Goal: Transaction & Acquisition: Purchase product/service

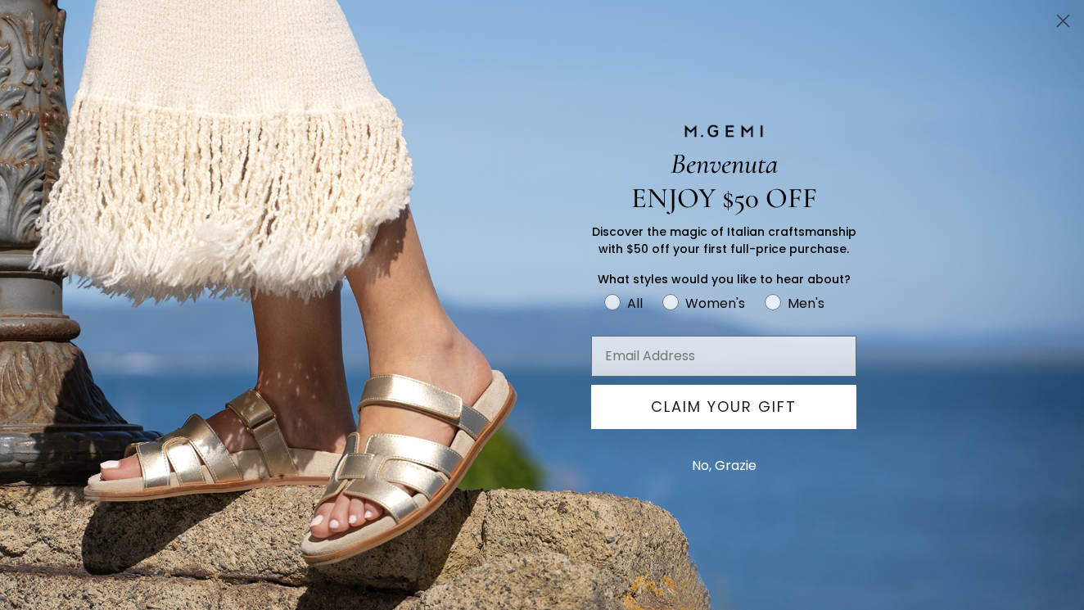
scroll to position [616, 0]
click at [1058, 19] on circle "Close dialog" at bounding box center [1063, 20] width 27 height 27
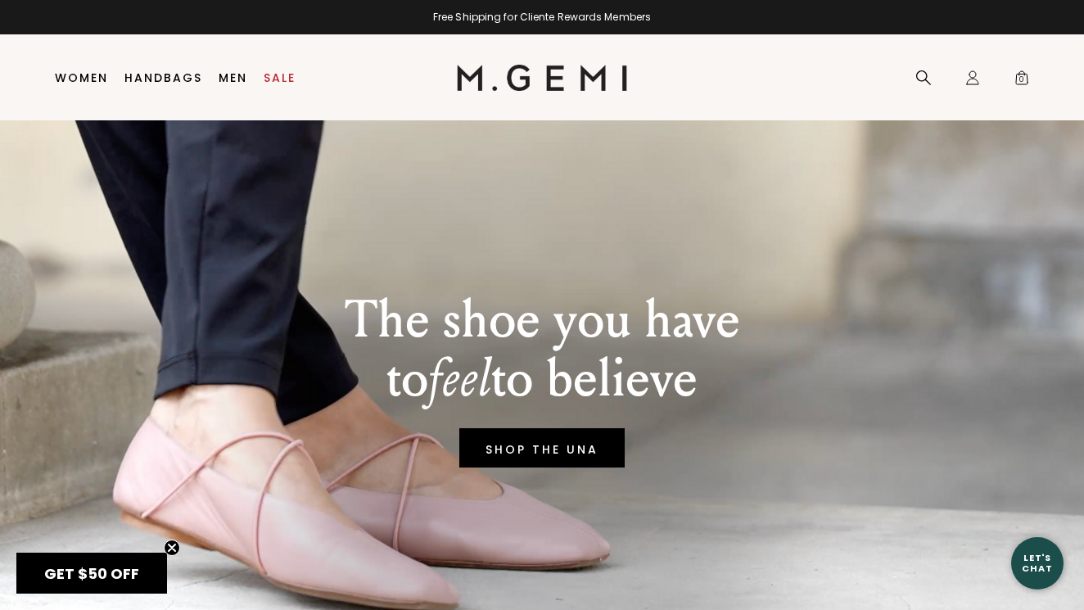
scroll to position [0, 0]
click at [557, 446] on link "SHOP THE UNA" at bounding box center [542, 447] width 162 height 39
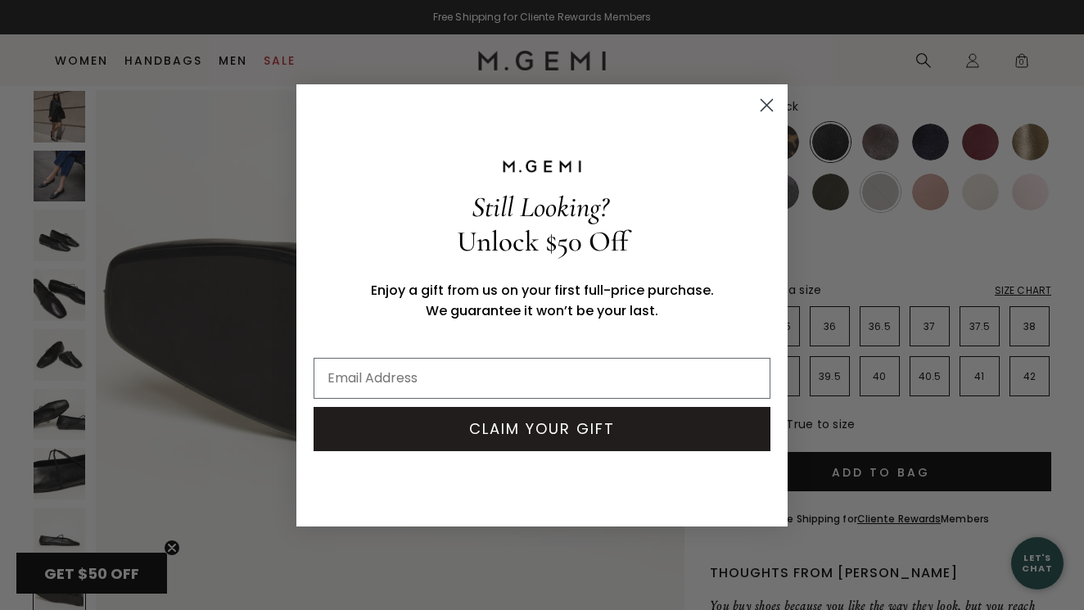
scroll to position [141, 0]
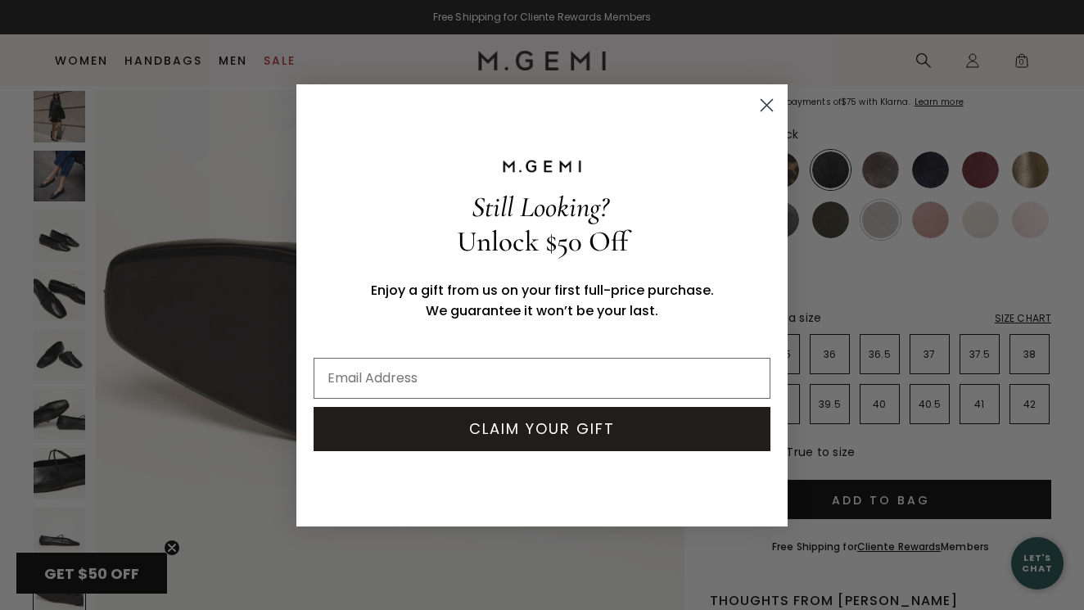
click at [765, 100] on circle "Close dialog" at bounding box center [766, 104] width 27 height 27
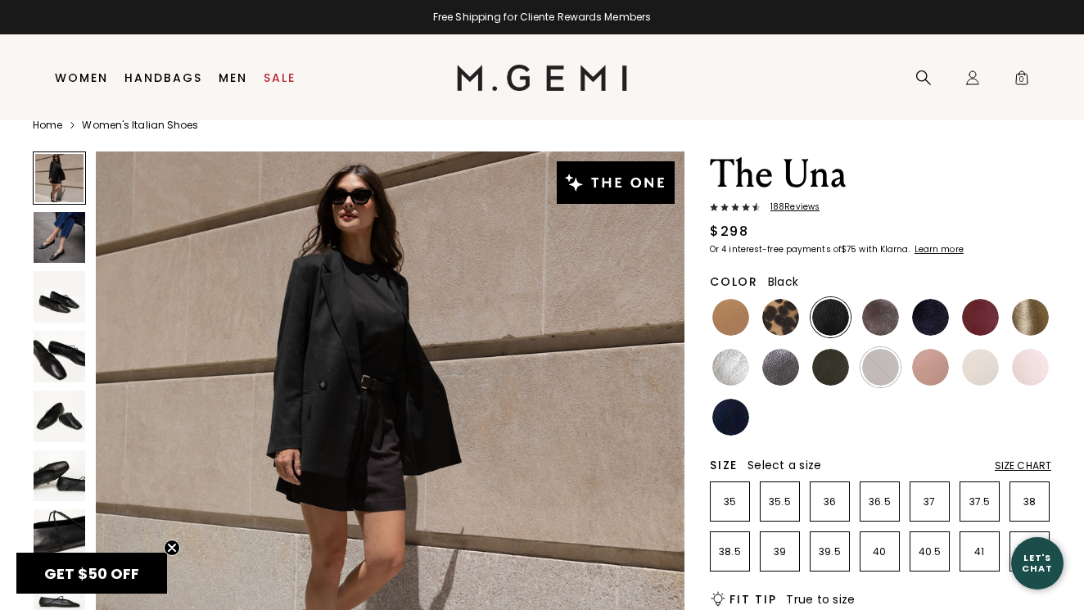
scroll to position [18, 0]
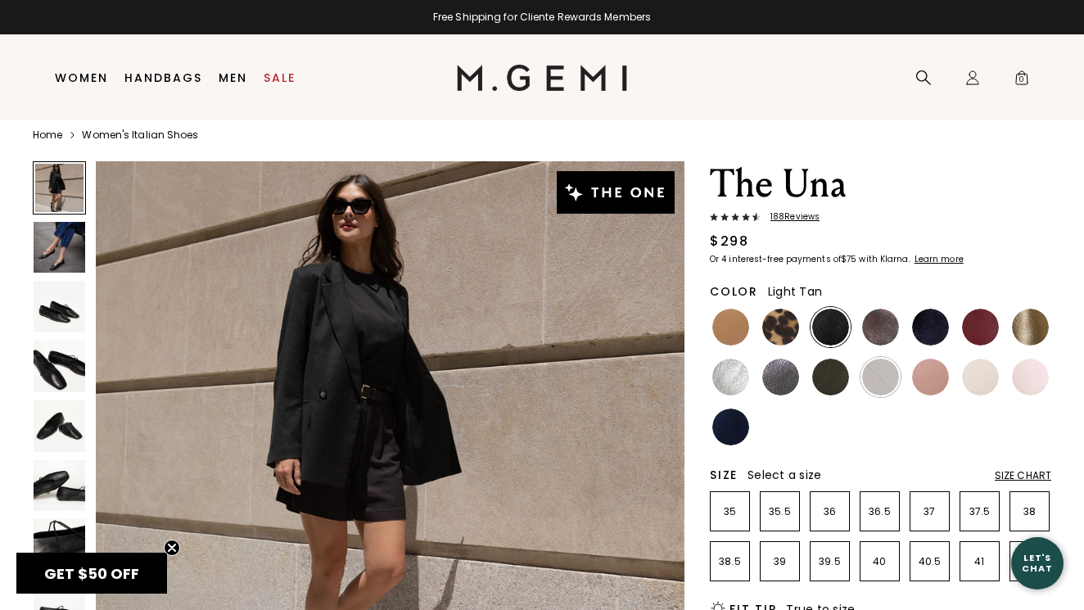
click at [728, 332] on img at bounding box center [730, 327] width 37 height 37
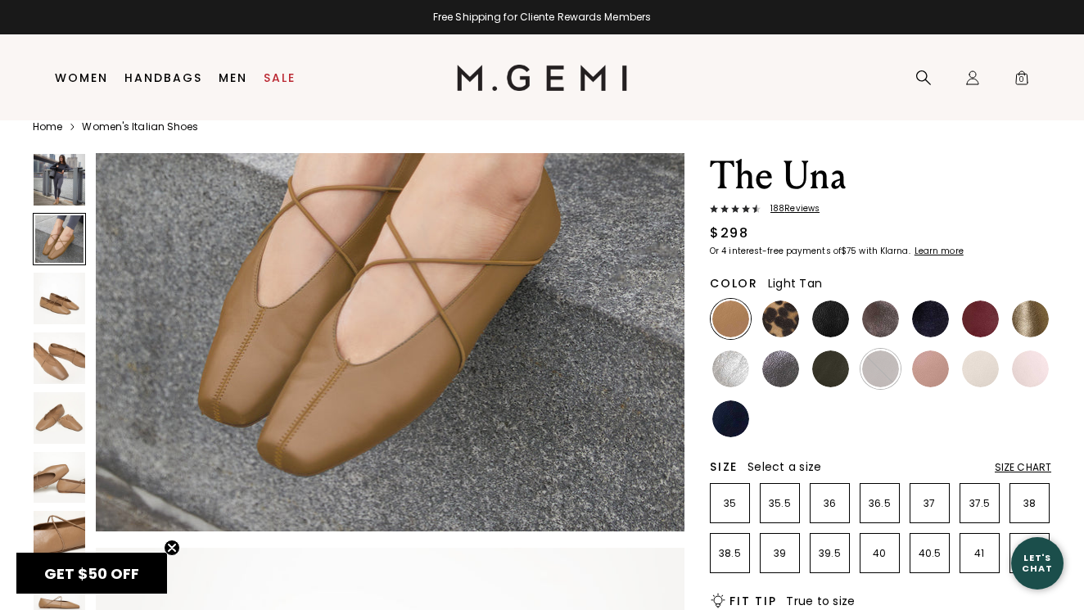
scroll to position [15, 0]
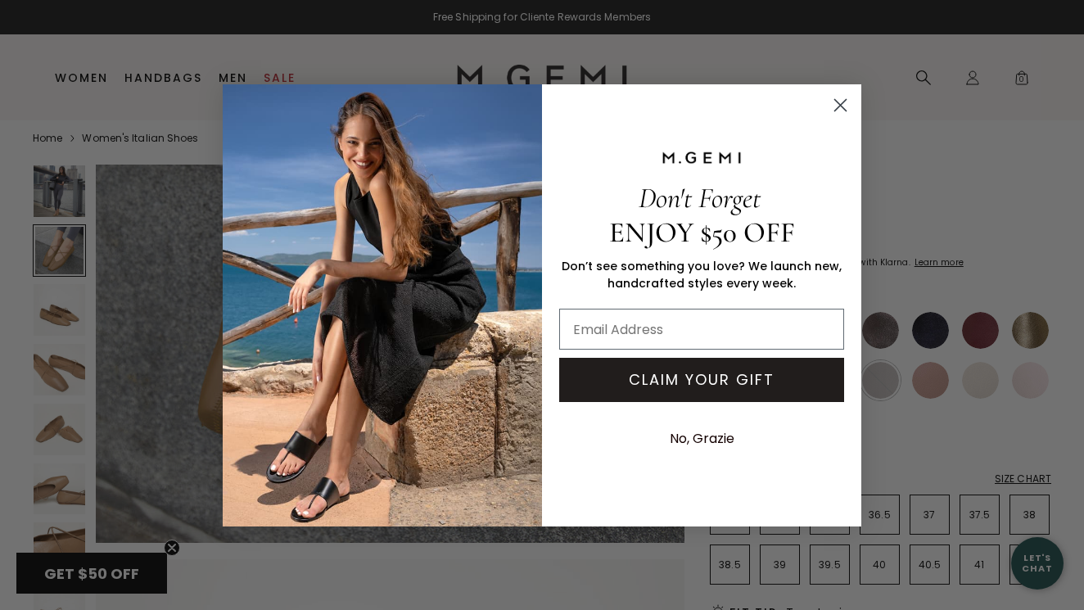
click at [841, 103] on circle "Close dialog" at bounding box center [840, 104] width 27 height 27
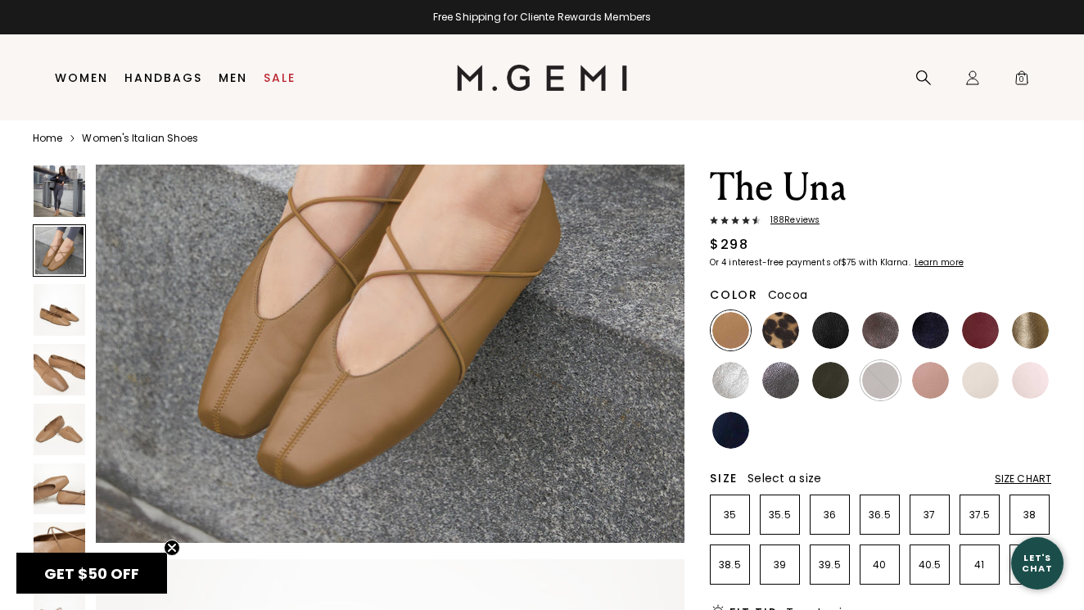
click at [888, 333] on img at bounding box center [880, 330] width 37 height 37
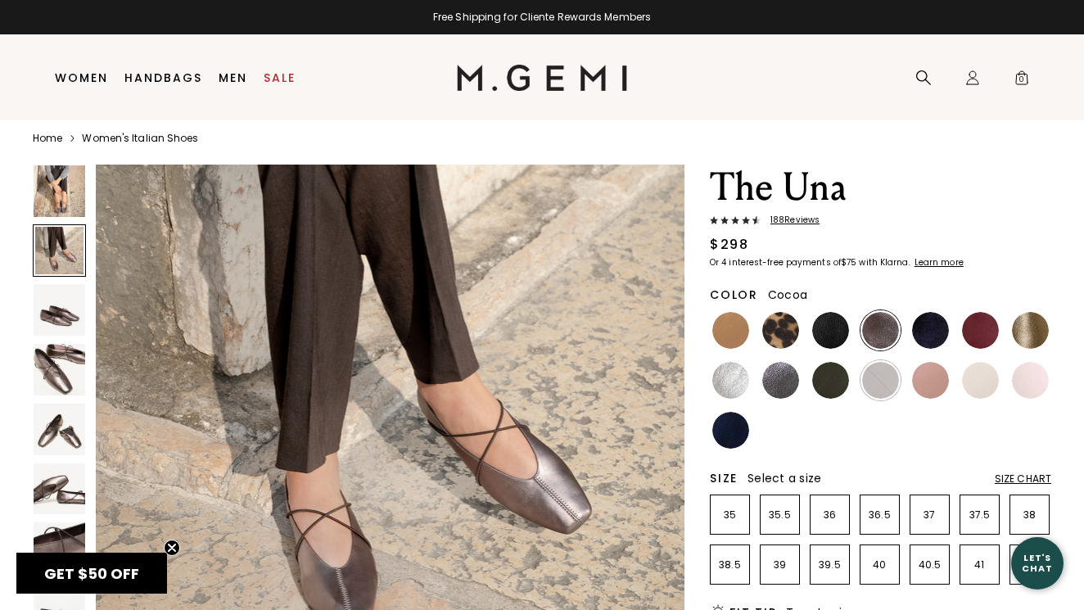
scroll to position [669, 0]
click at [934, 337] on img at bounding box center [930, 330] width 37 height 37
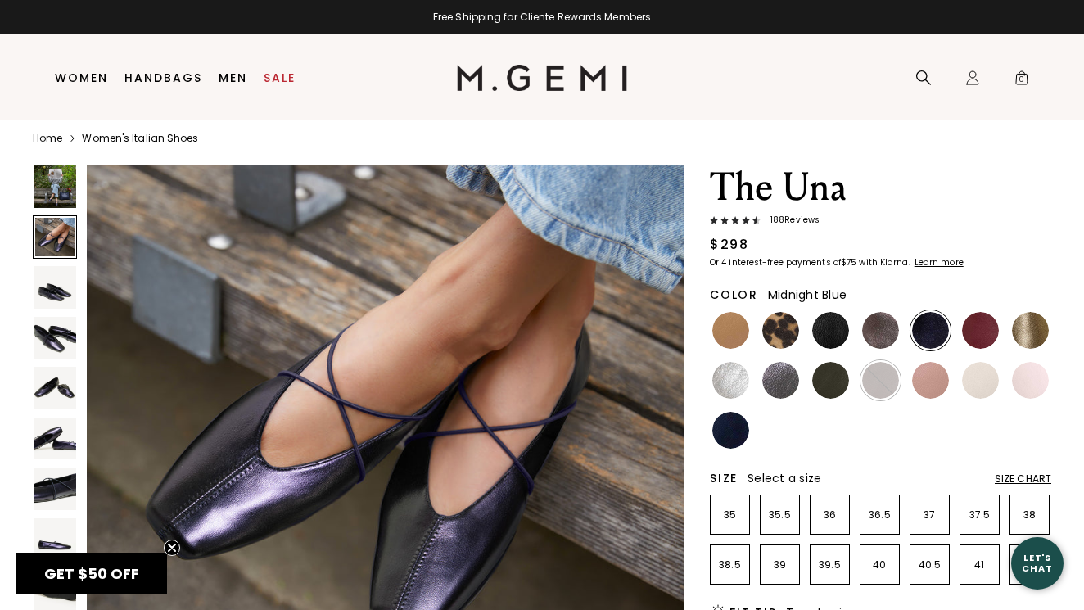
scroll to position [688, 0]
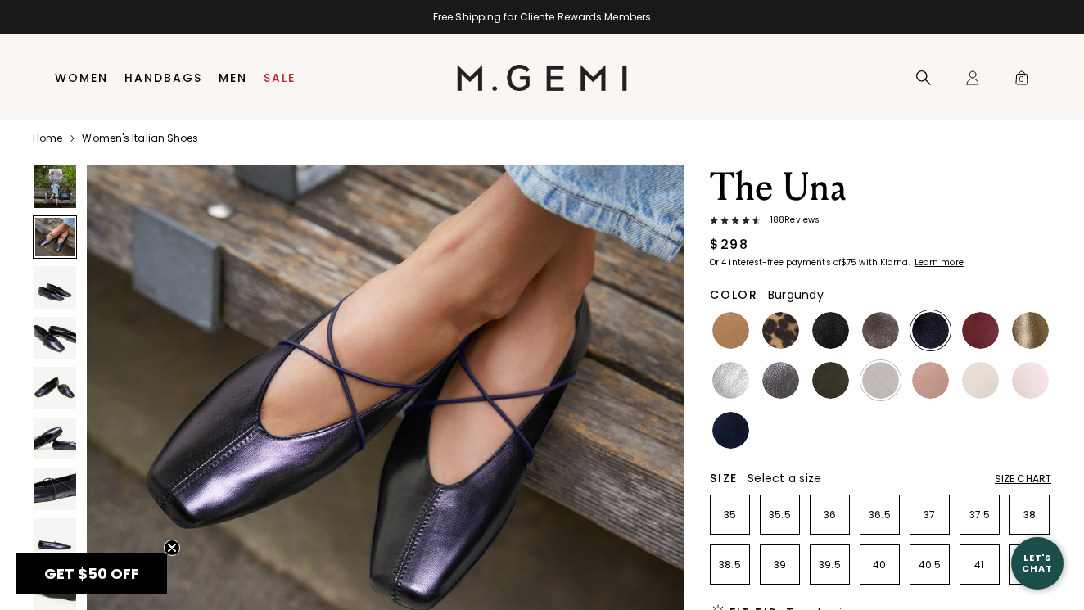
click at [977, 331] on img at bounding box center [980, 330] width 37 height 37
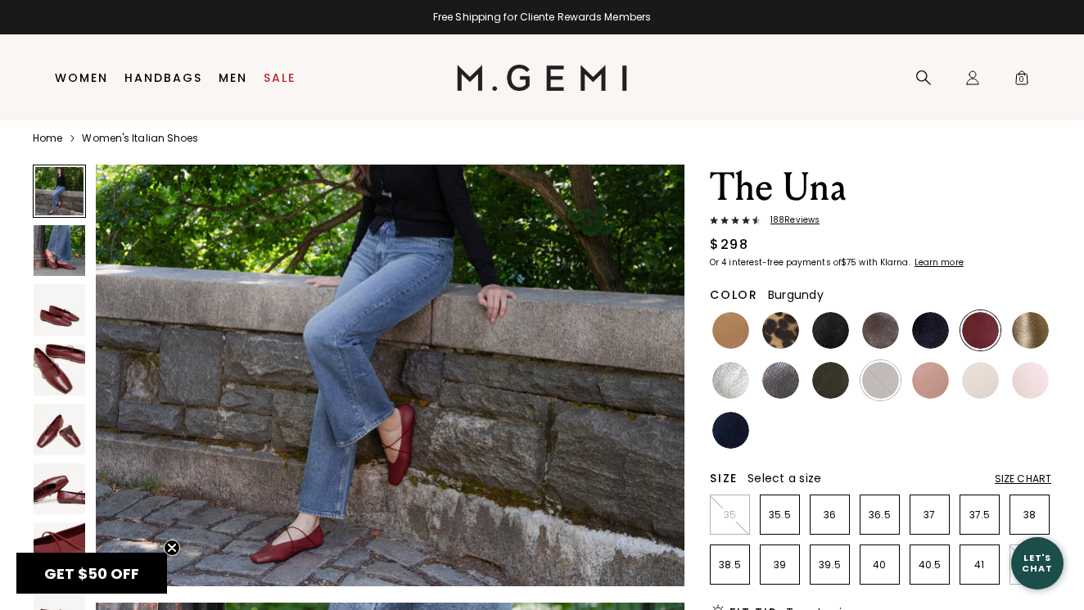
scroll to position [168, 0]
click at [64, 257] on img at bounding box center [60, 251] width 52 height 52
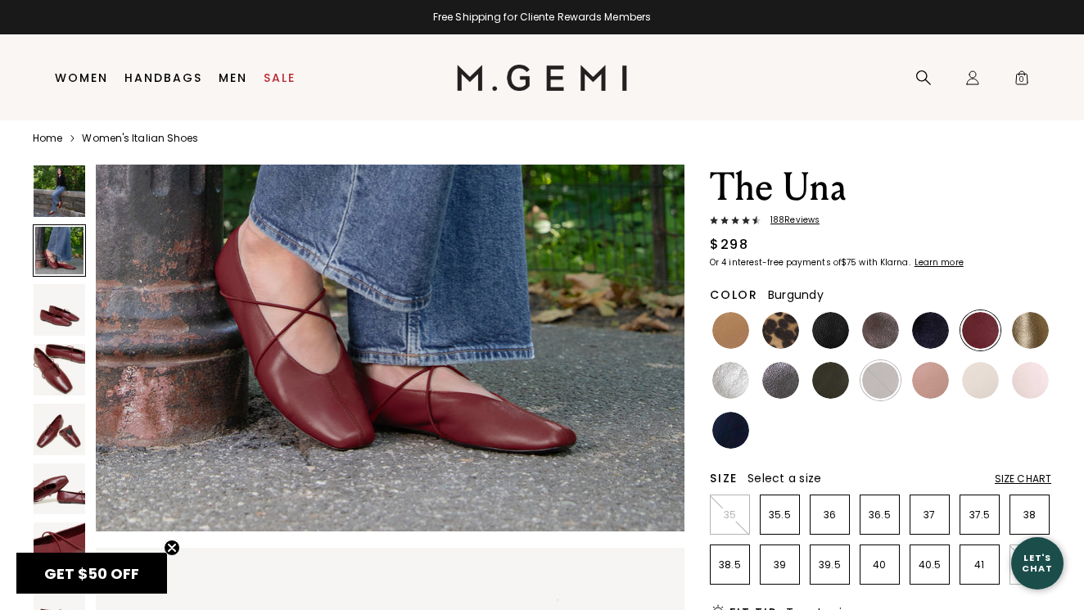
scroll to position [828, 0]
click at [62, 316] on img at bounding box center [60, 310] width 52 height 52
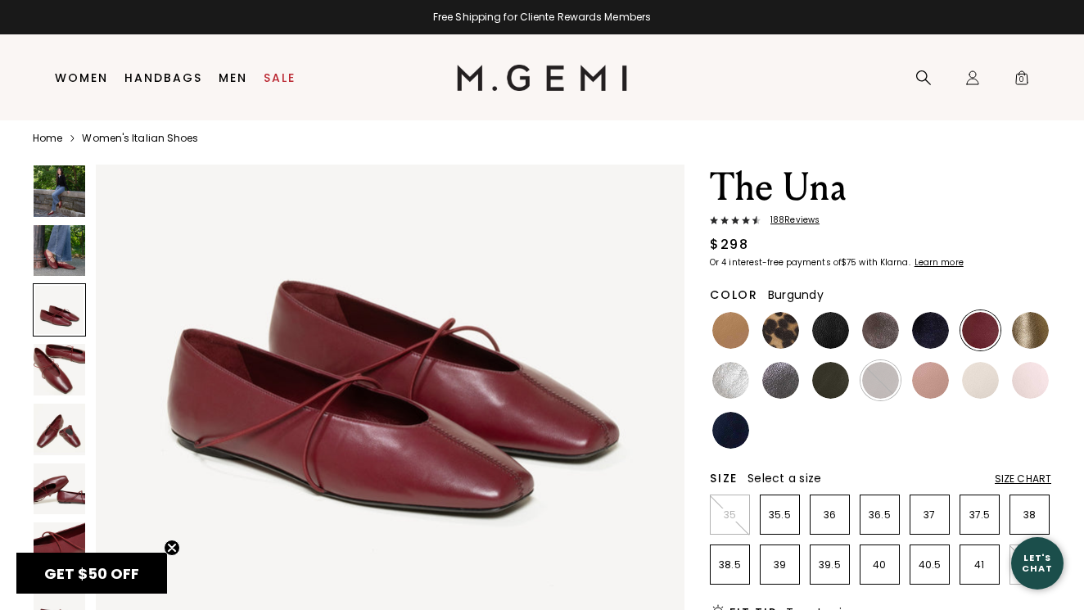
scroll to position [1339, 0]
click at [735, 378] on img at bounding box center [730, 380] width 37 height 37
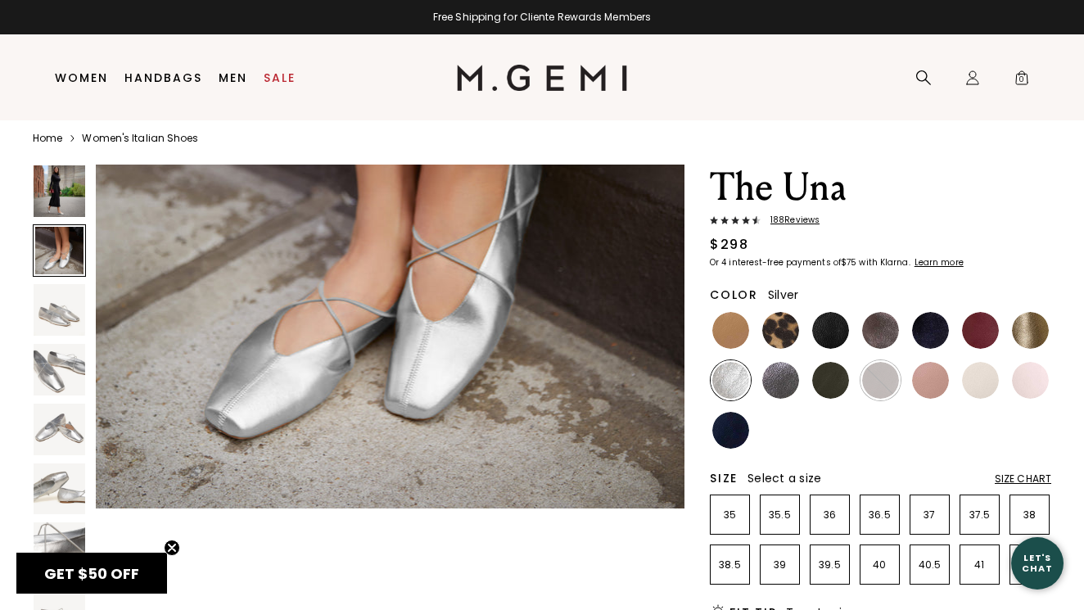
scroll to position [854, 0]
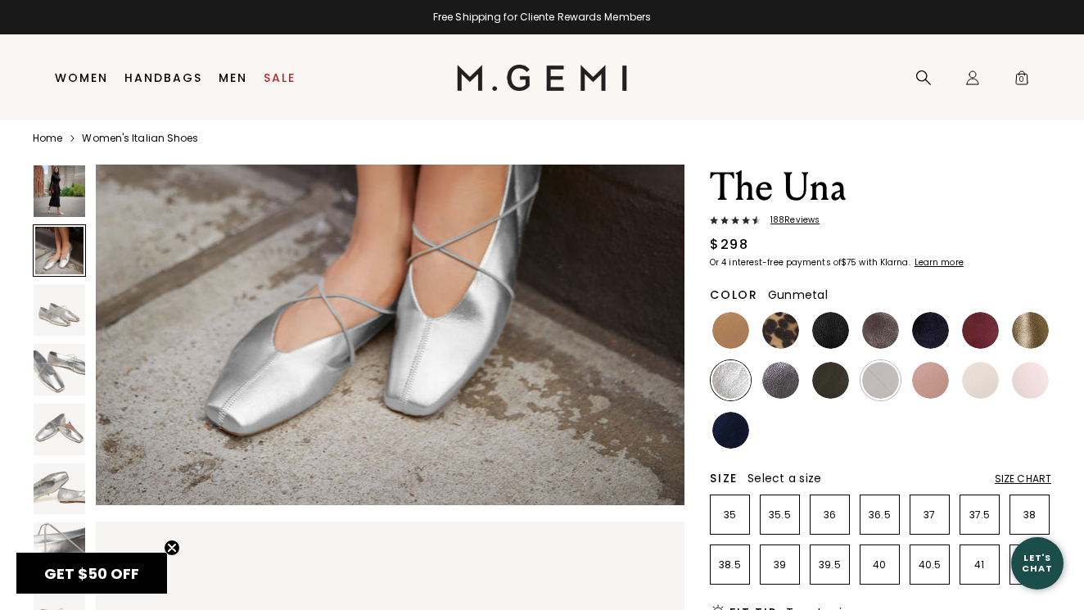
click at [776, 373] on img at bounding box center [780, 380] width 37 height 37
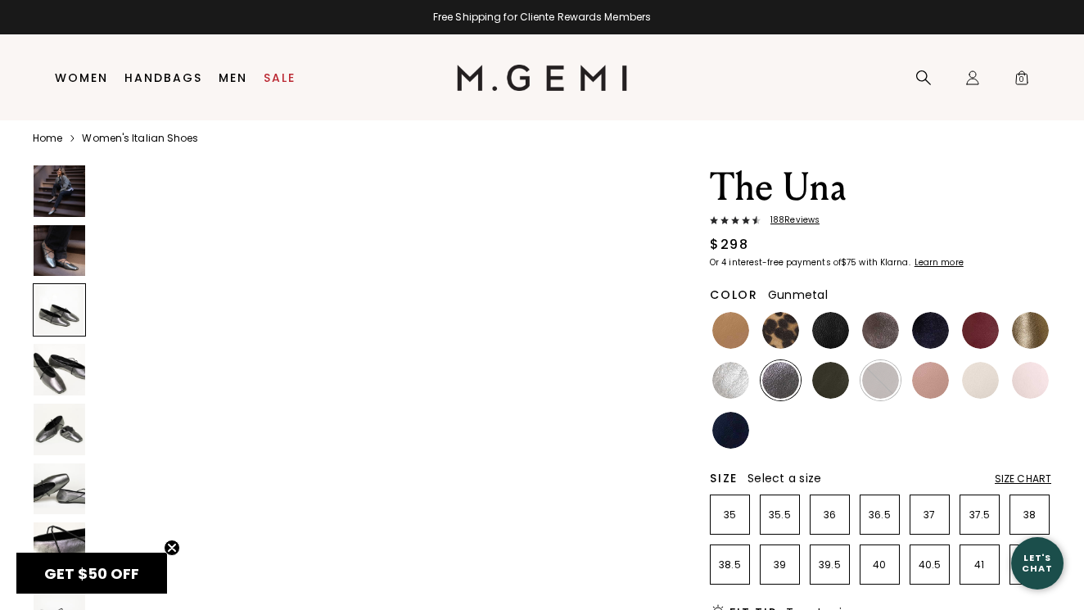
scroll to position [1006, 0]
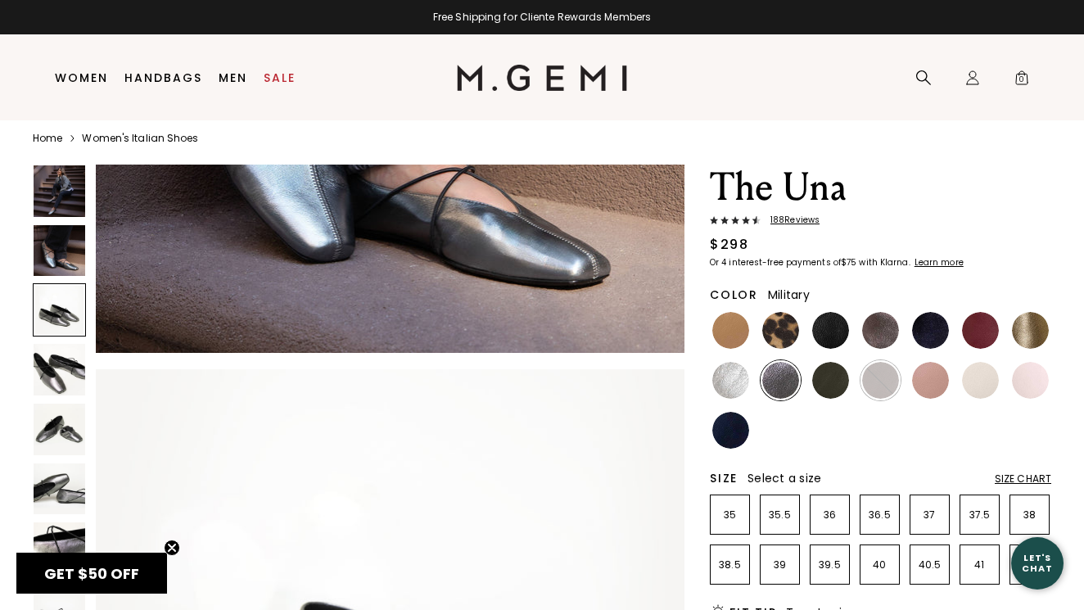
click at [832, 377] on img at bounding box center [830, 380] width 37 height 37
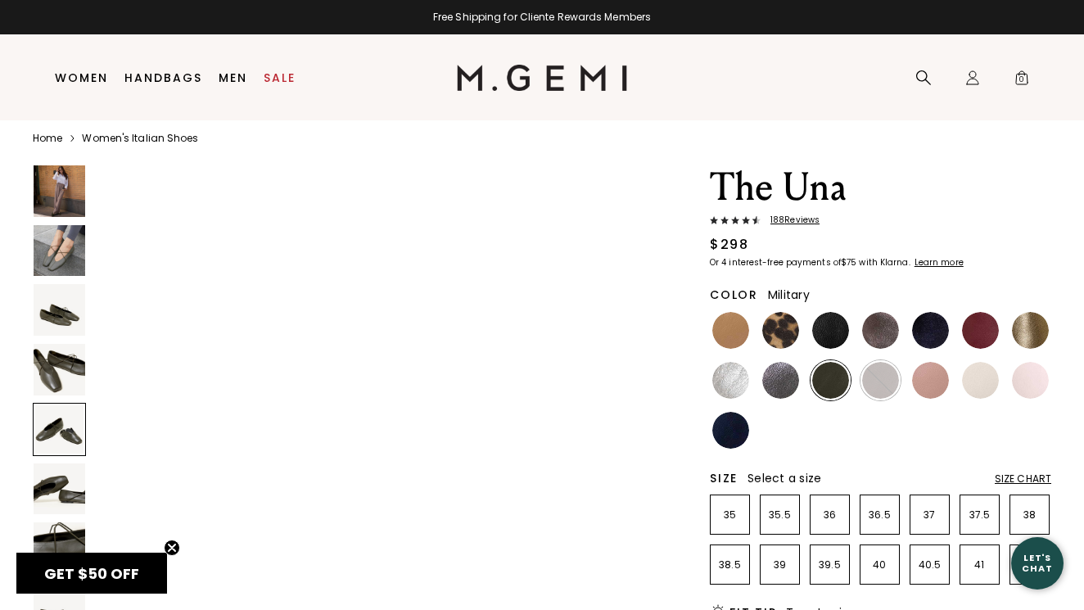
scroll to position [2513, 0]
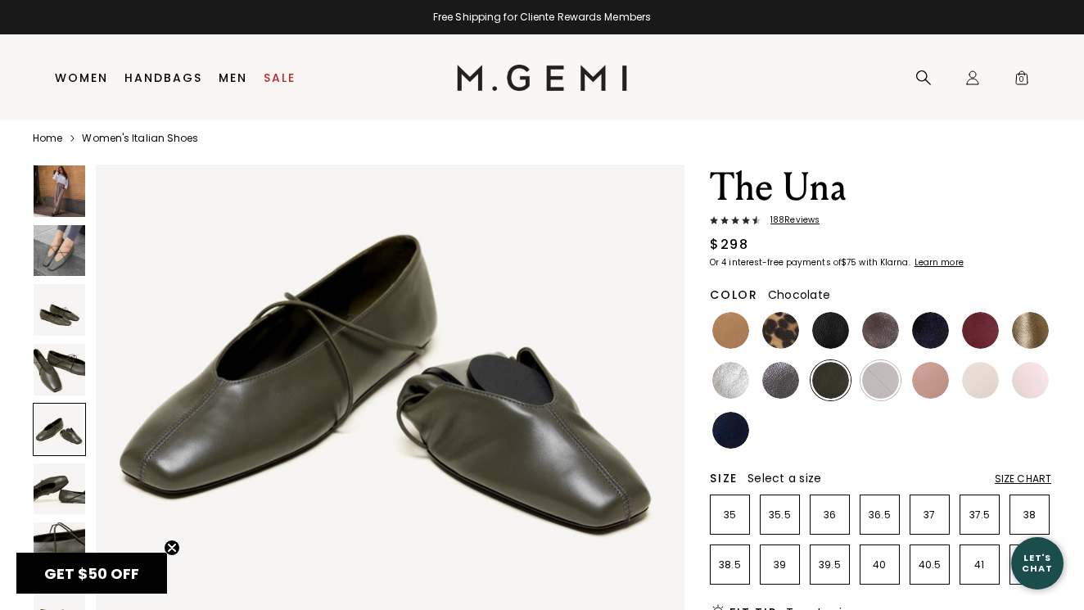
click at [885, 379] on img at bounding box center [880, 380] width 37 height 37
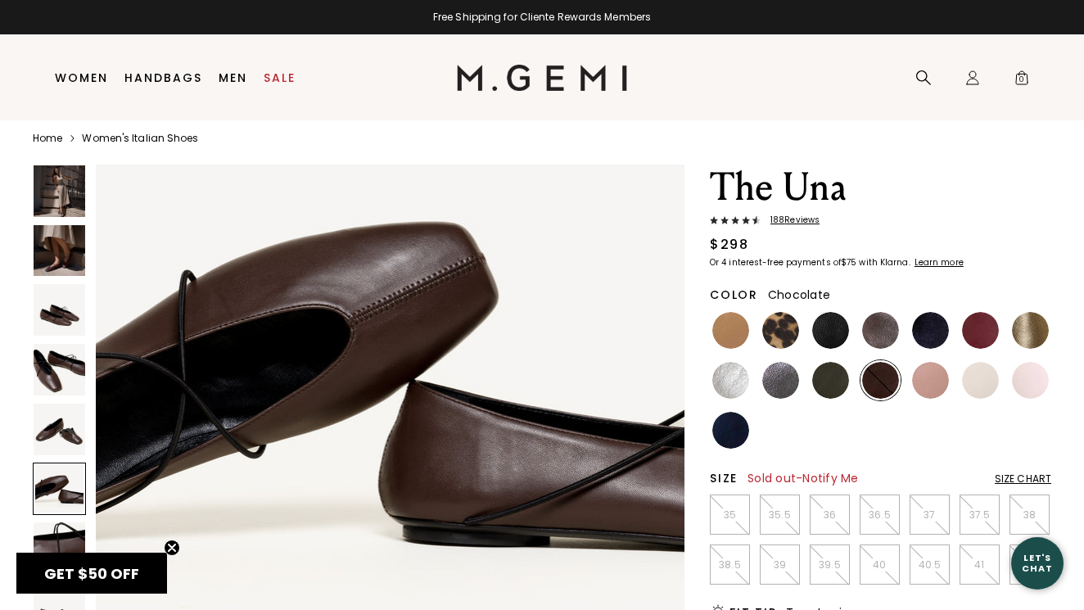
scroll to position [3113, 0]
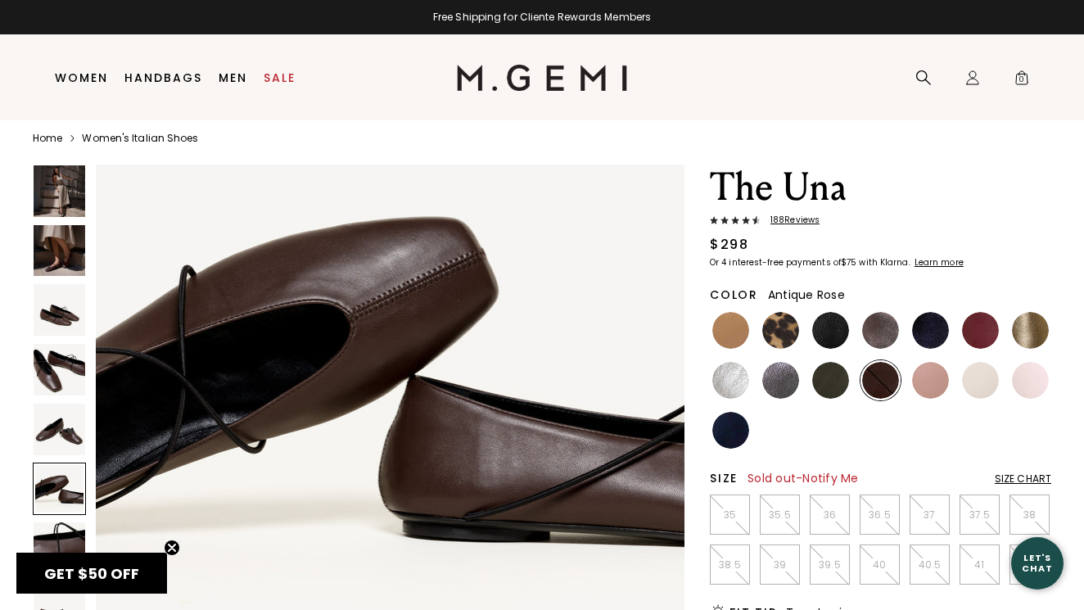
click at [934, 374] on img at bounding box center [930, 380] width 37 height 37
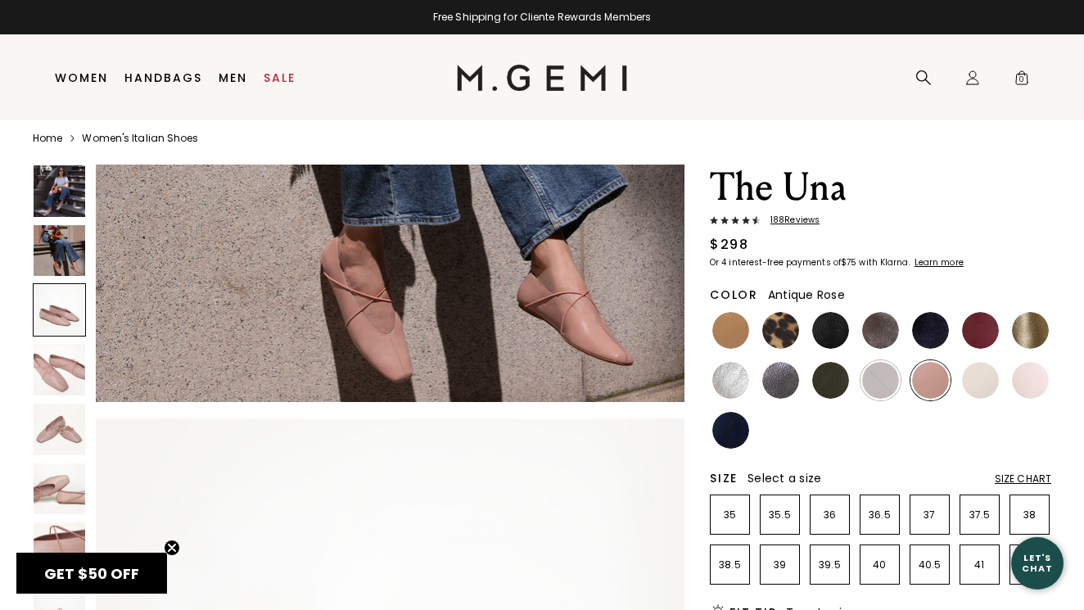
scroll to position [966, 0]
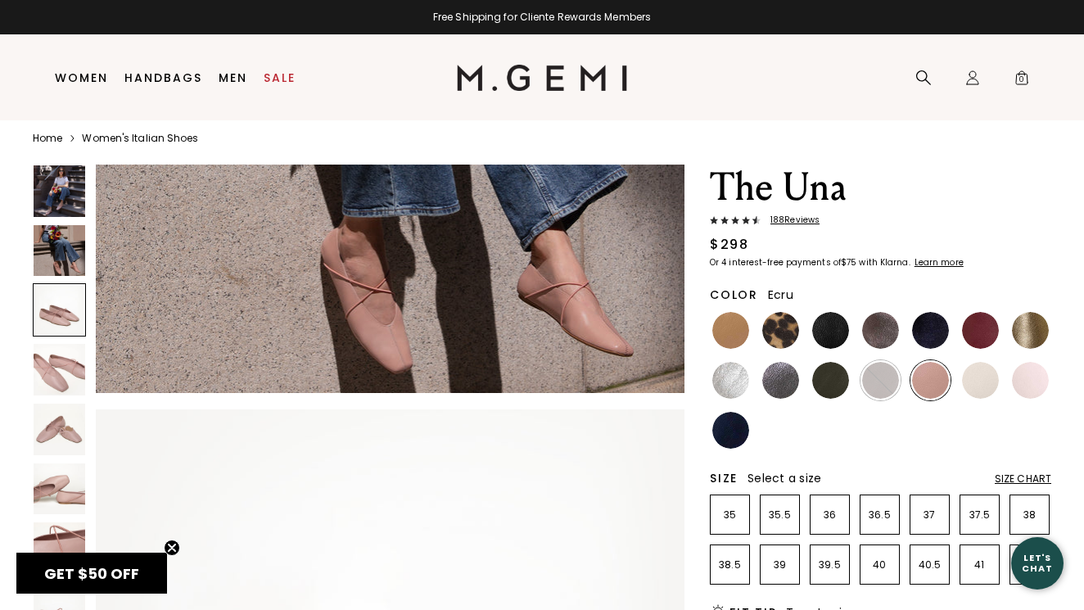
click at [977, 381] on img at bounding box center [980, 380] width 37 height 37
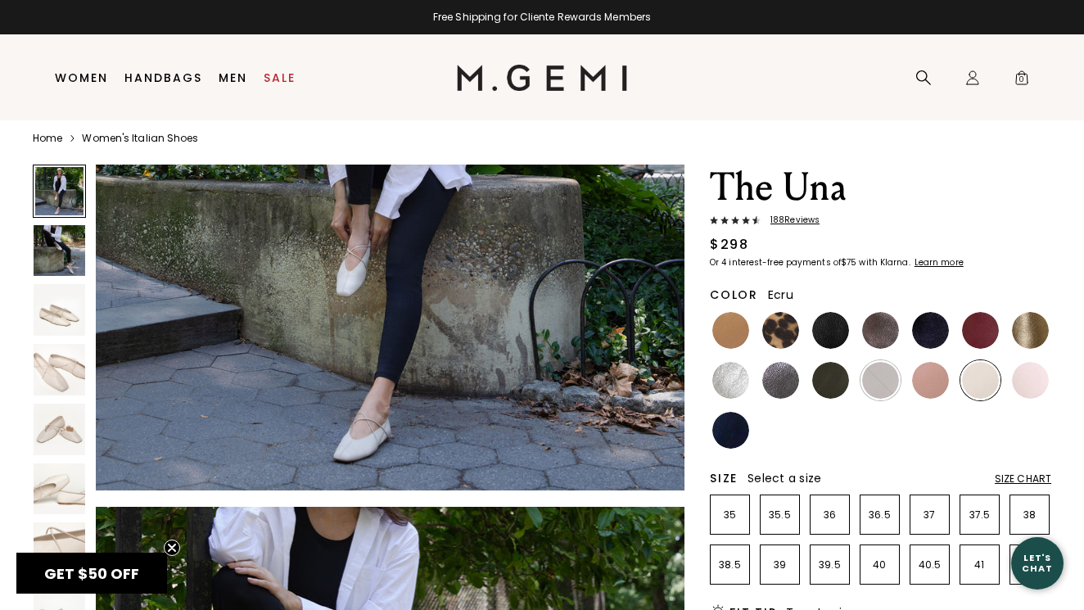
scroll to position [264, 0]
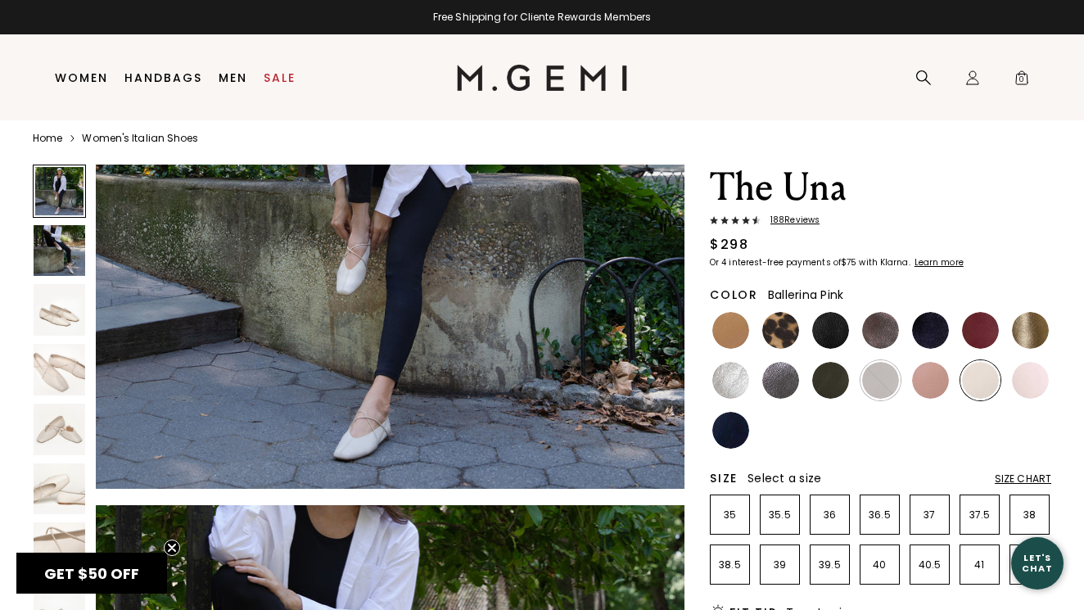
click at [1027, 381] on img at bounding box center [1030, 380] width 37 height 37
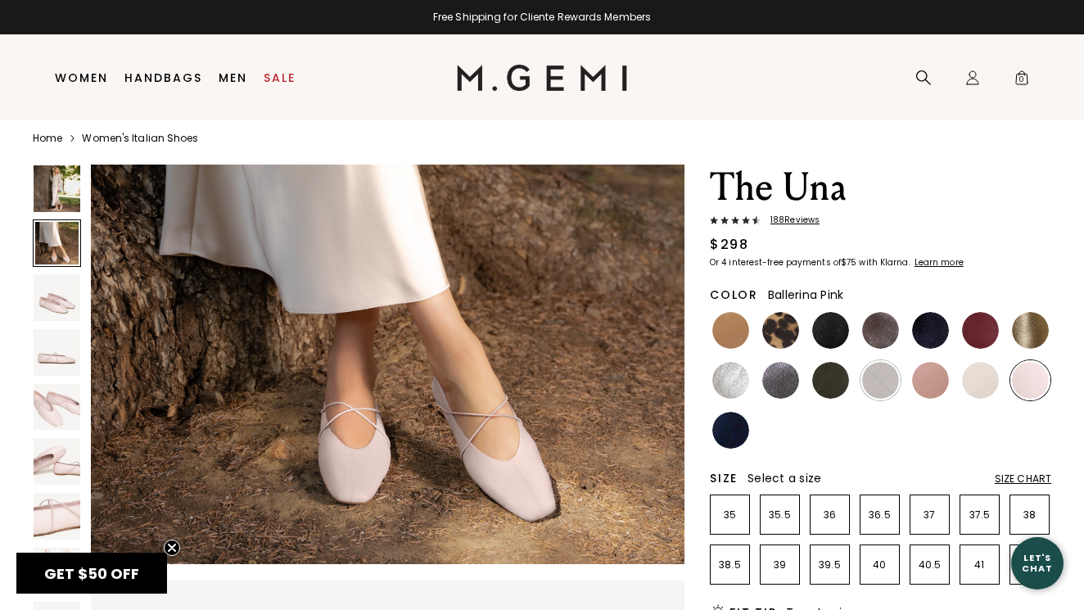
scroll to position [824, 0]
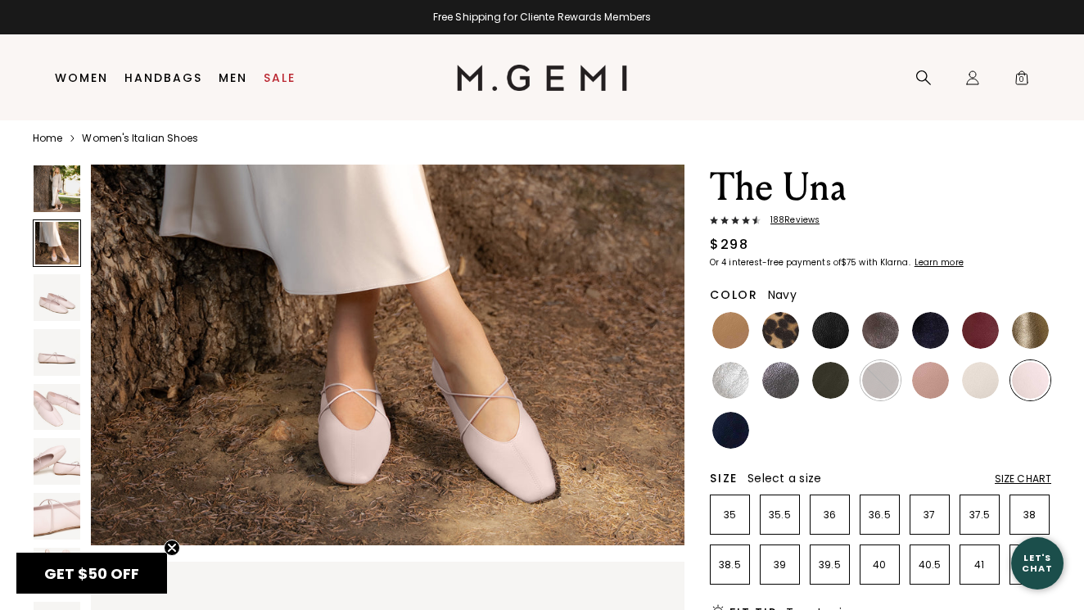
click at [723, 431] on img at bounding box center [730, 430] width 37 height 37
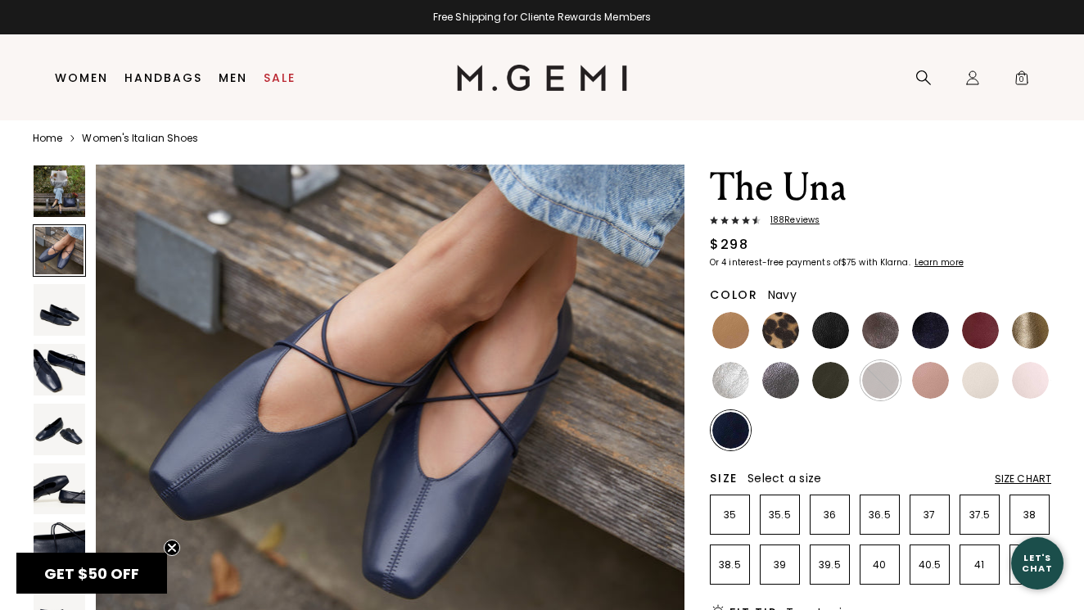
scroll to position [693, 0]
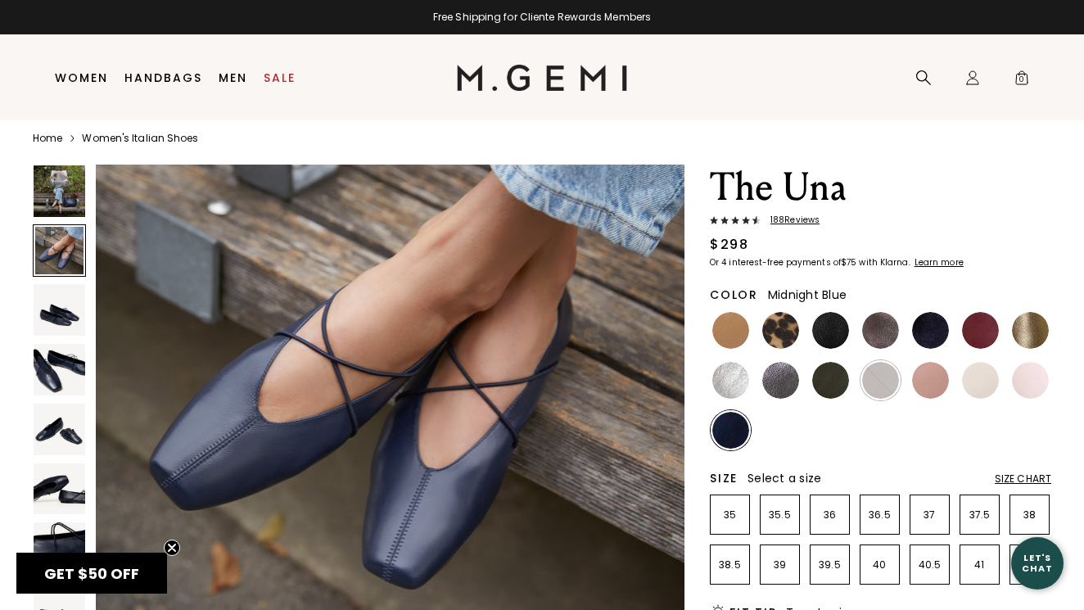
click at [935, 334] on img at bounding box center [930, 330] width 37 height 37
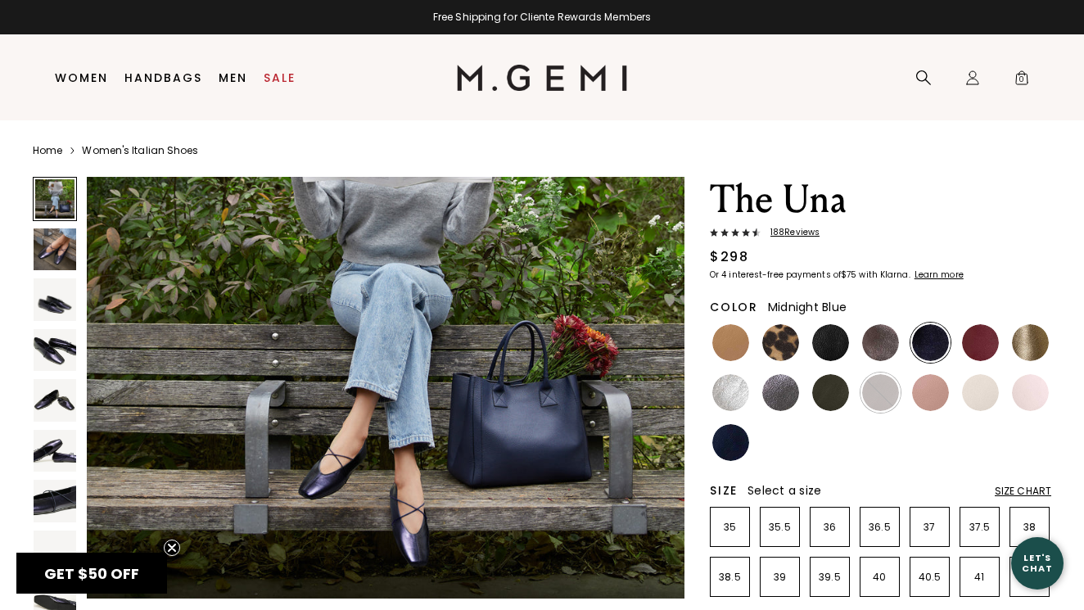
scroll to position [178, 0]
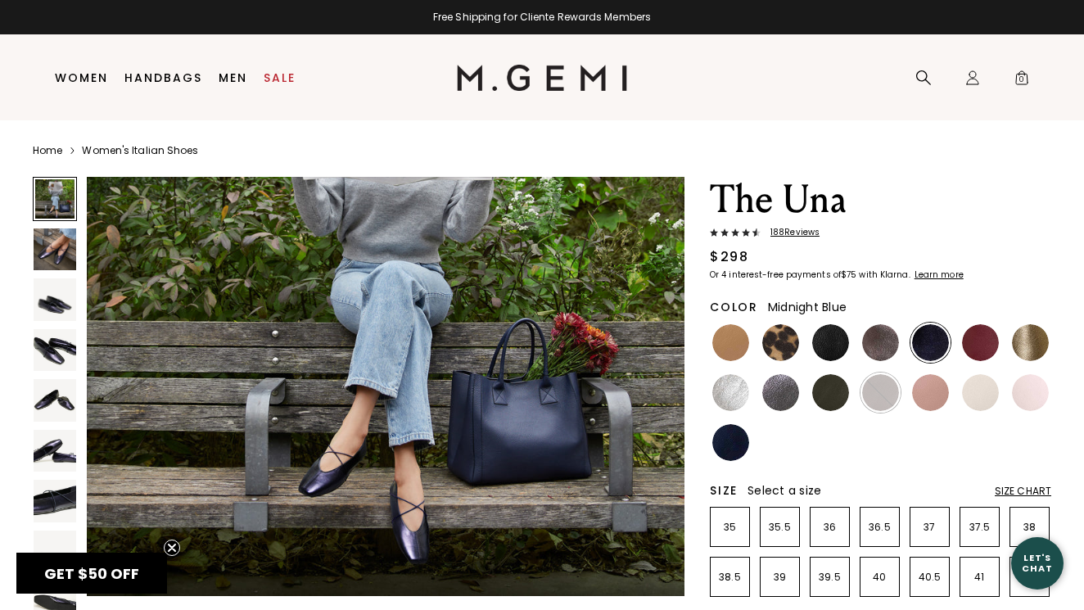
click at [1029, 486] on div "Size Chart" at bounding box center [1023, 491] width 56 height 13
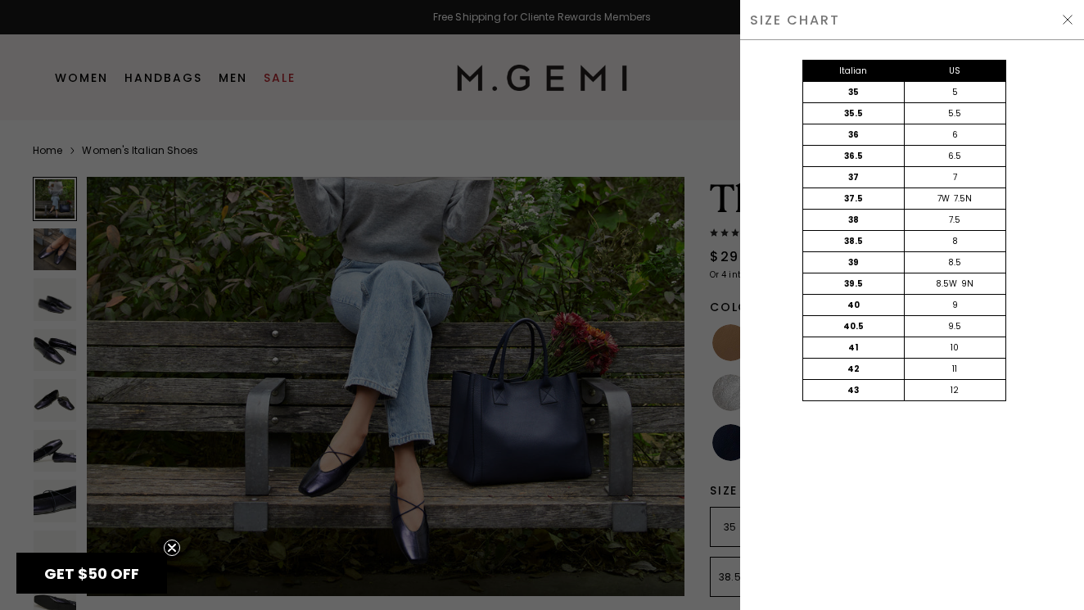
scroll to position [0, 0]
click at [595, 487] on div at bounding box center [542, 305] width 1084 height 610
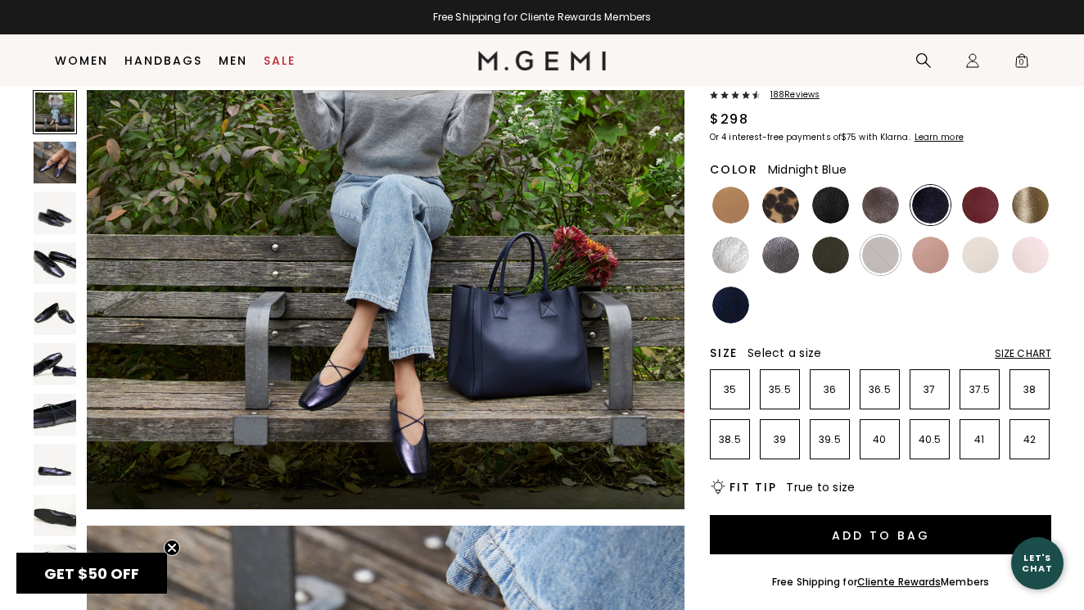
scroll to position [110, 0]
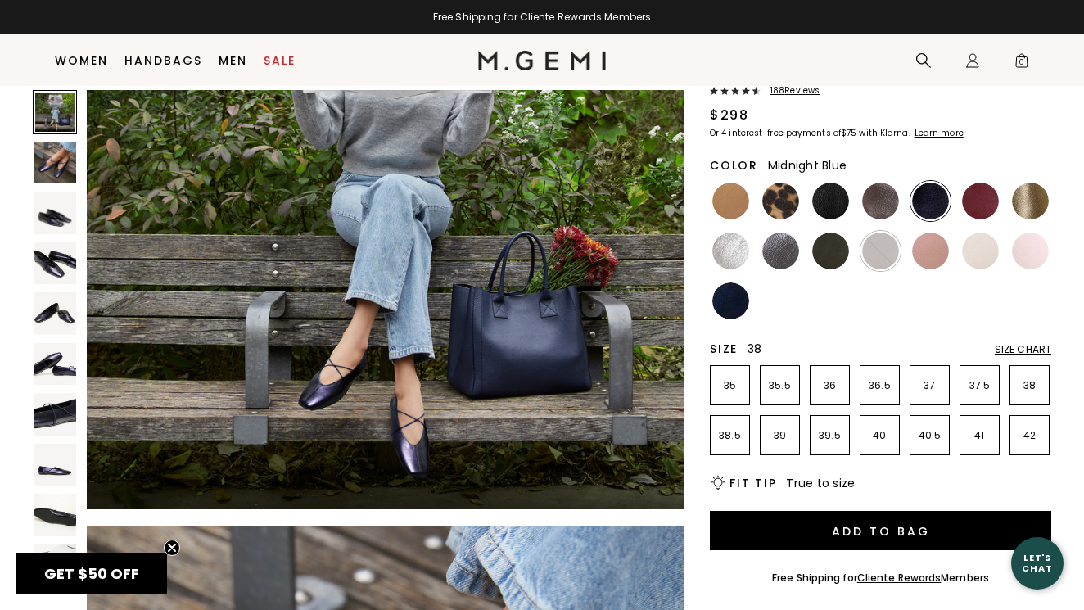
click at [1030, 386] on p "38" at bounding box center [1029, 385] width 38 height 13
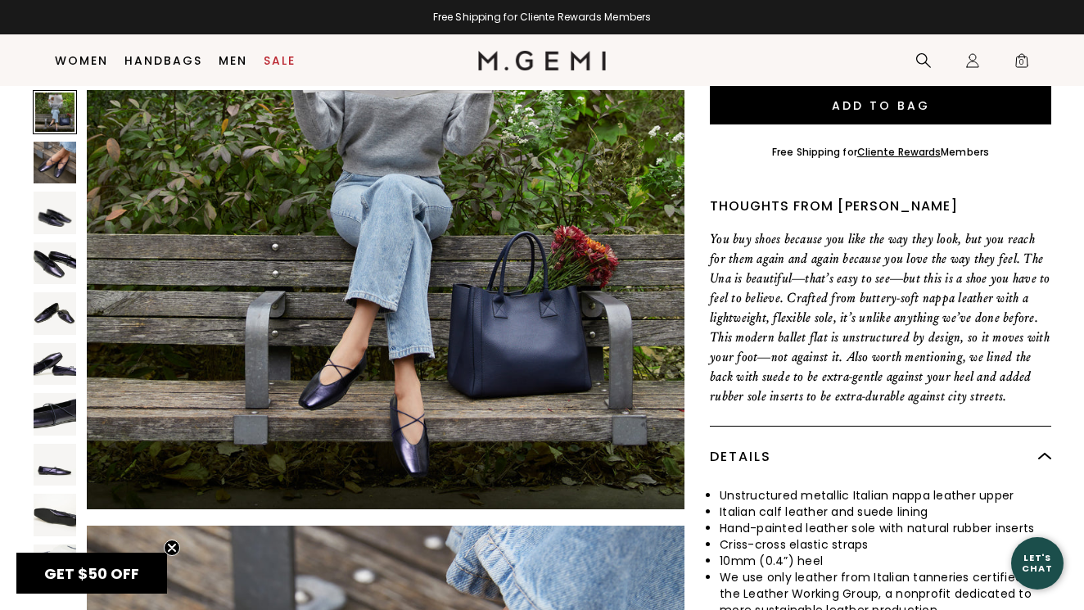
scroll to position [537, 0]
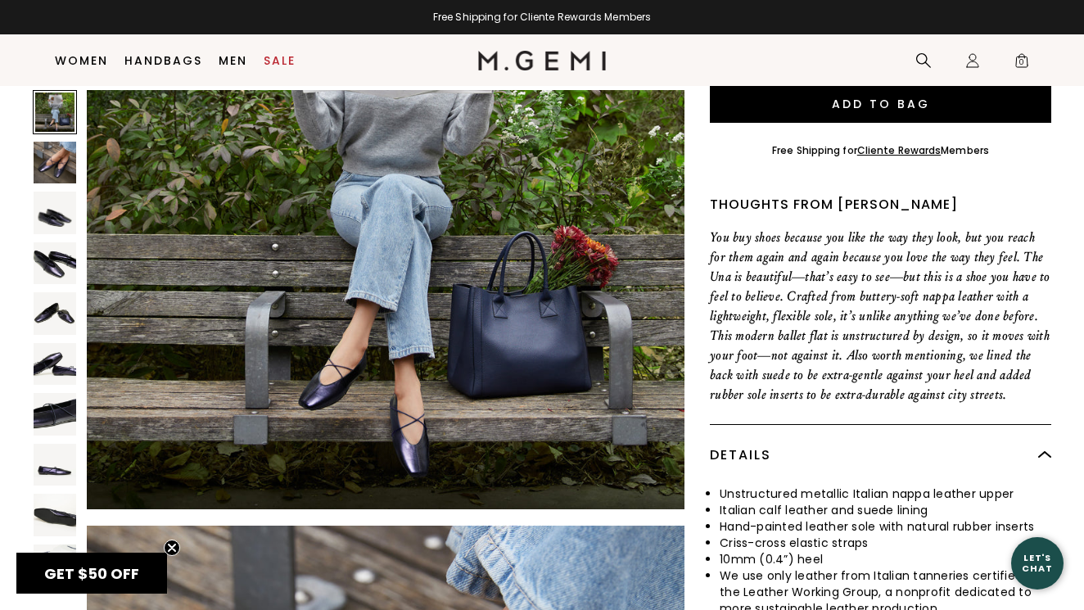
click at [55, 164] on img at bounding box center [55, 163] width 43 height 43
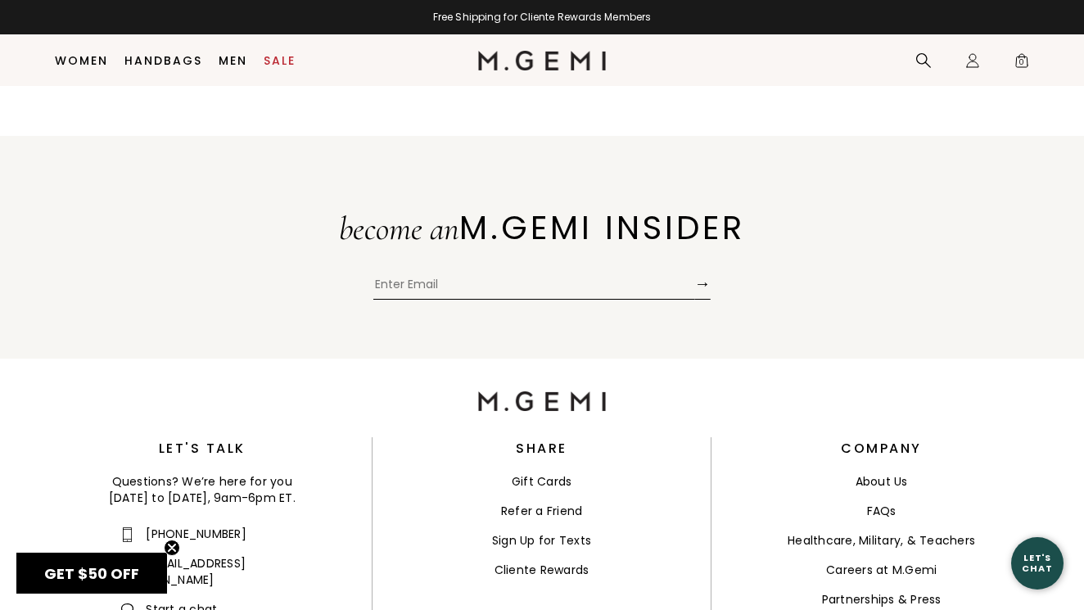
scroll to position [7018, 0]
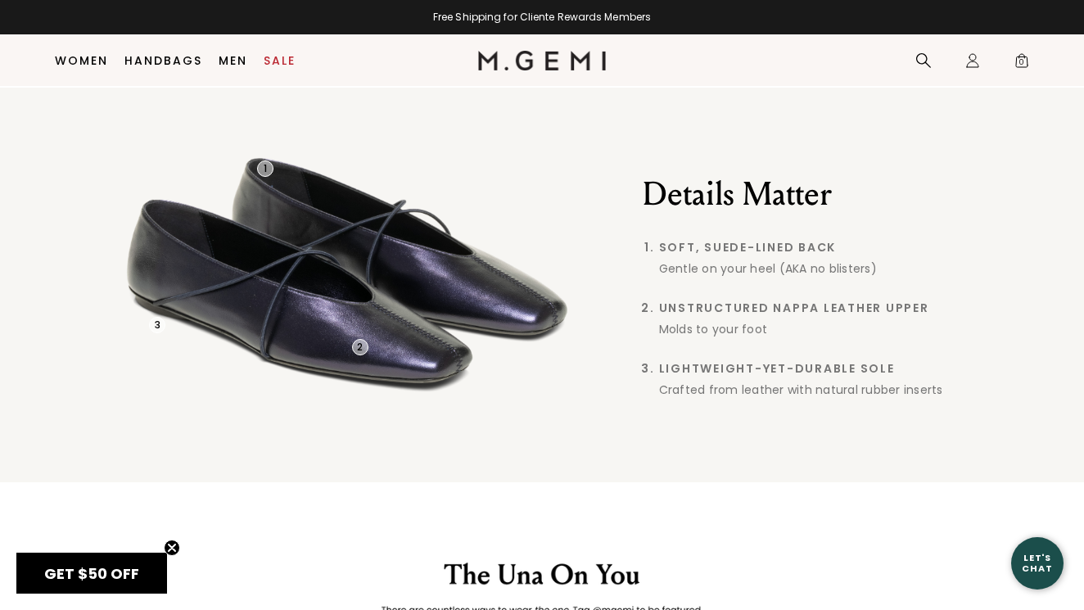
scroll to position [1544, 0]
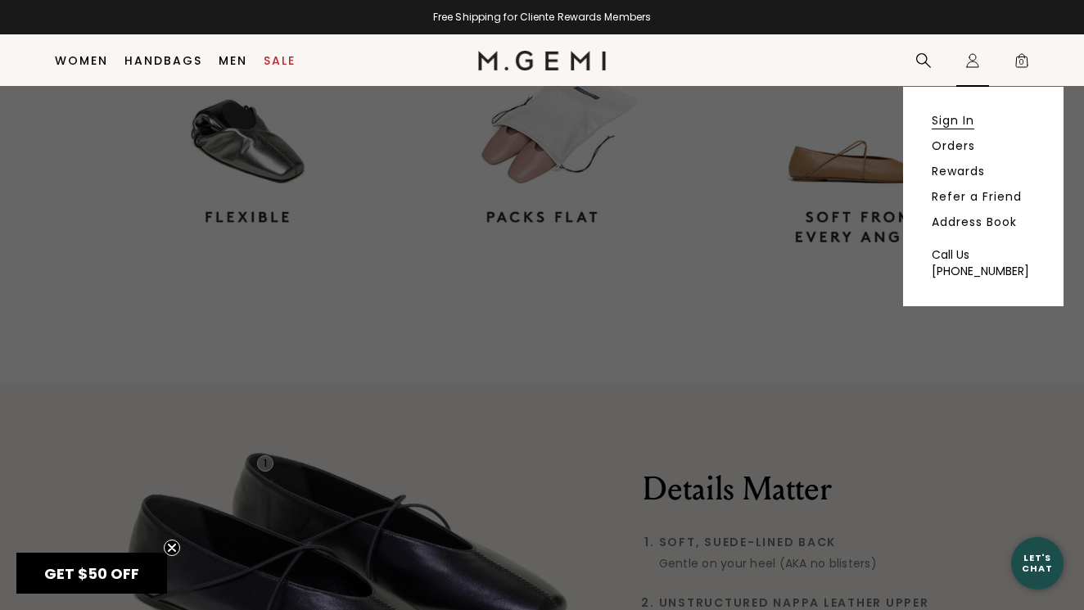
click at [953, 119] on link "Sign In" at bounding box center [953, 120] width 43 height 15
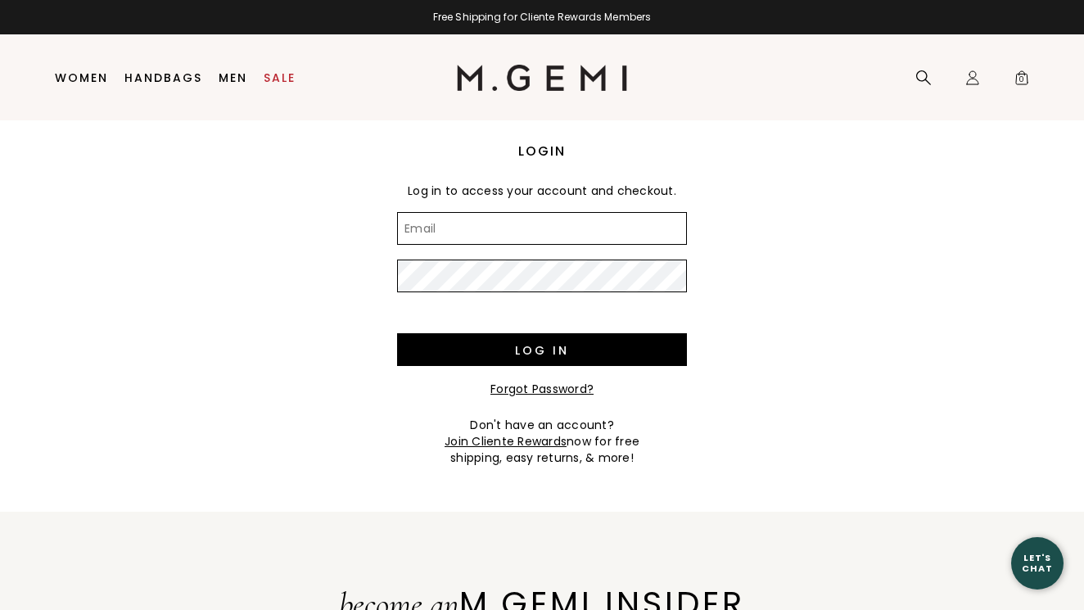
type input "debrarobinson888@gmail.com"
click at [542, 350] on input "Log in" at bounding box center [542, 349] width 290 height 33
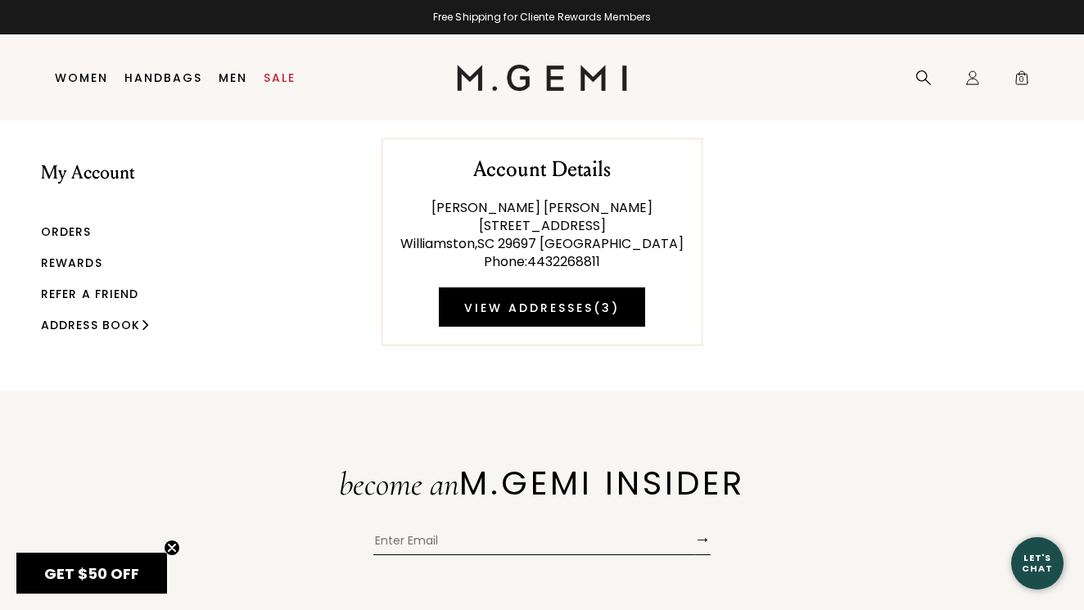
click at [65, 257] on link "Rewards" at bounding box center [71, 263] width 61 height 16
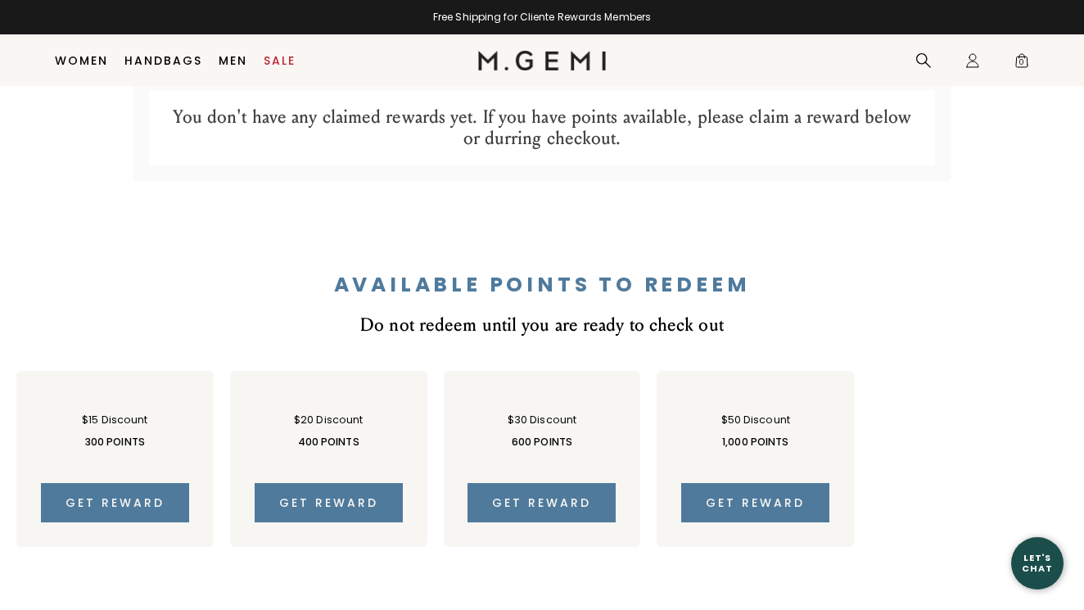
scroll to position [837, 0]
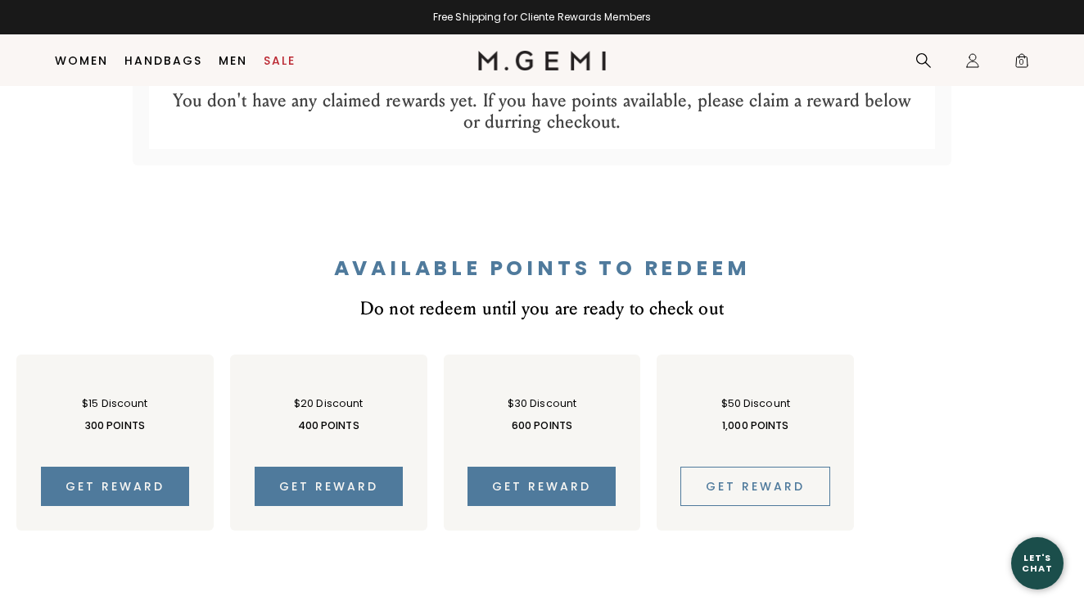
click at [723, 478] on span "Get reward" at bounding box center [755, 486] width 99 height 16
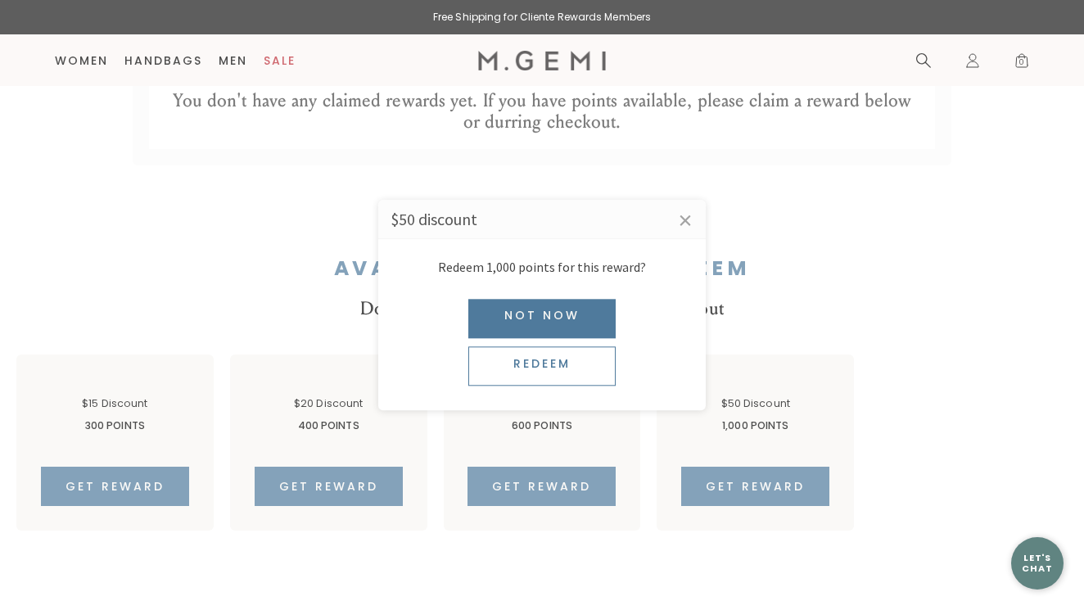
click at [580, 364] on div "Redeem" at bounding box center [541, 365] width 147 height 39
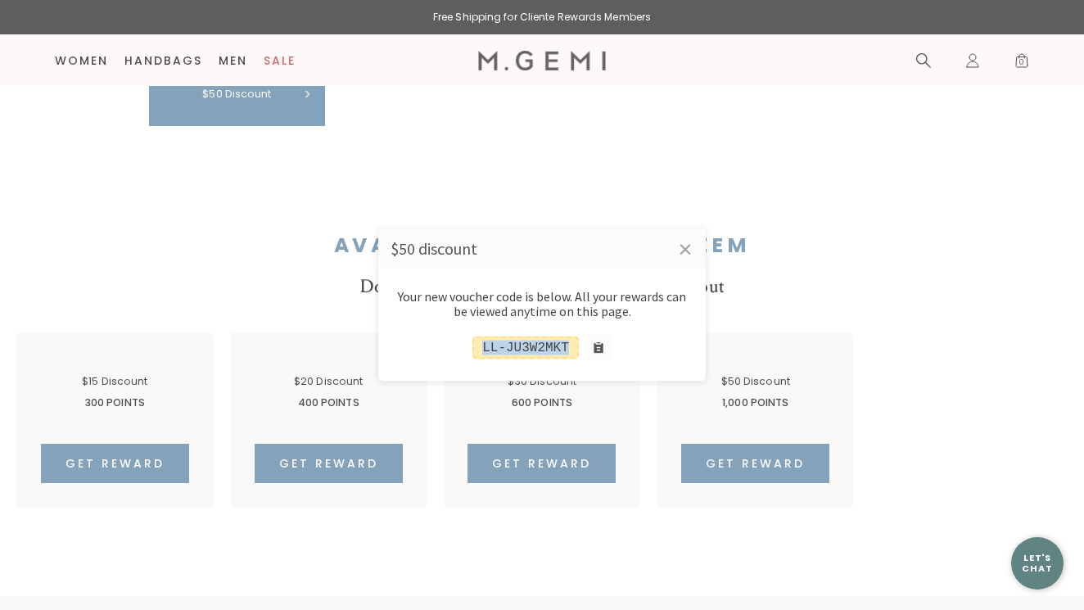
drag, startPoint x: 475, startPoint y: 347, endPoint x: 571, endPoint y: 347, distance: 96.6
click at [571, 347] on div "LL-JU3W2MKT" at bounding box center [525, 347] width 106 height 23
copy div "LL-JU3W2MKT"
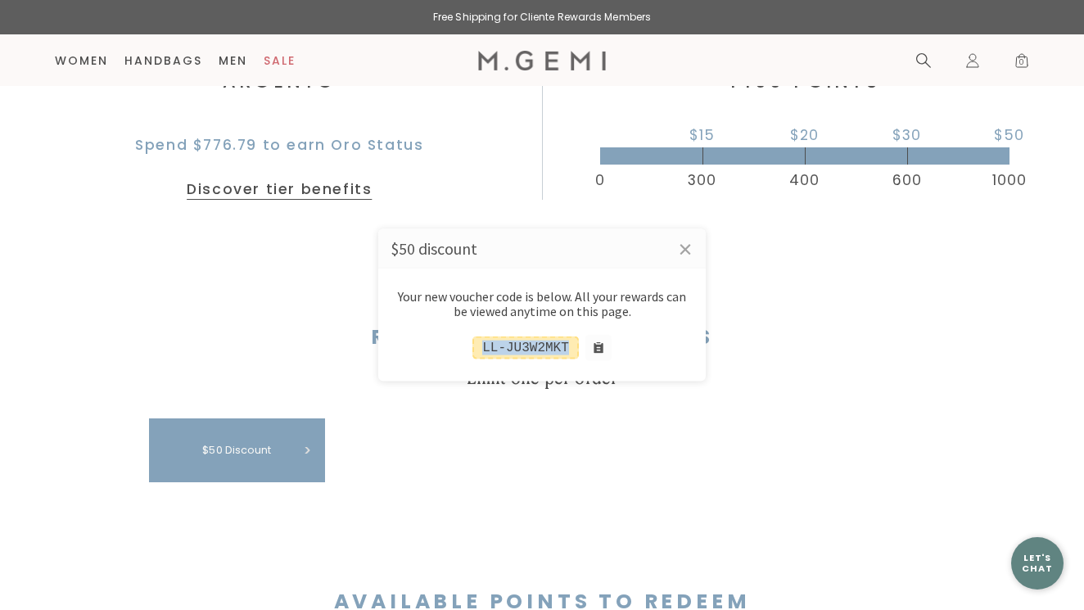
scroll to position [464, 0]
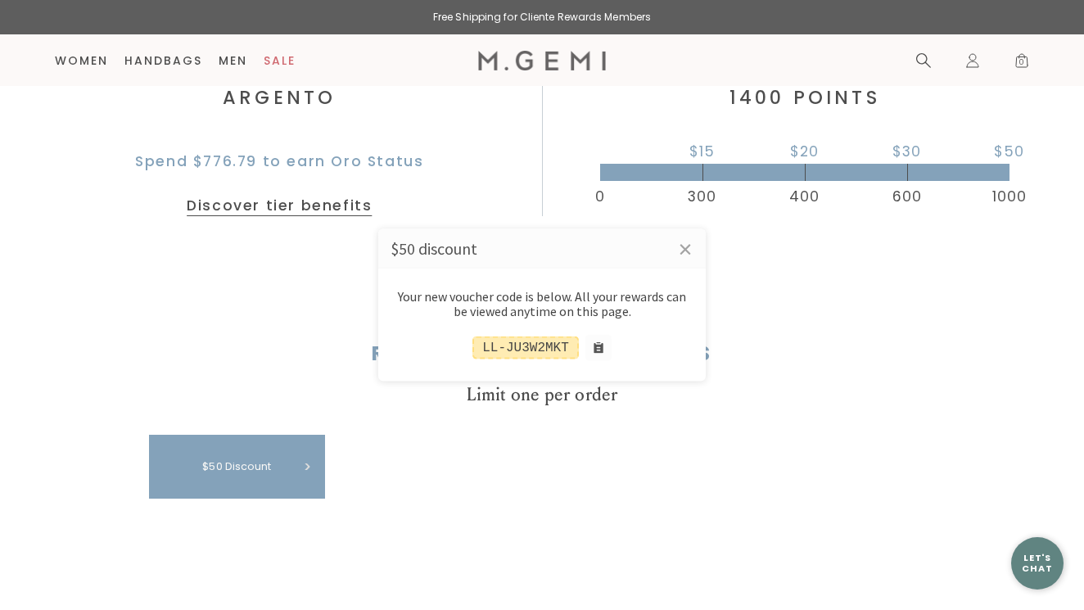
click at [94, 63] on div at bounding box center [542, 305] width 1084 height 610
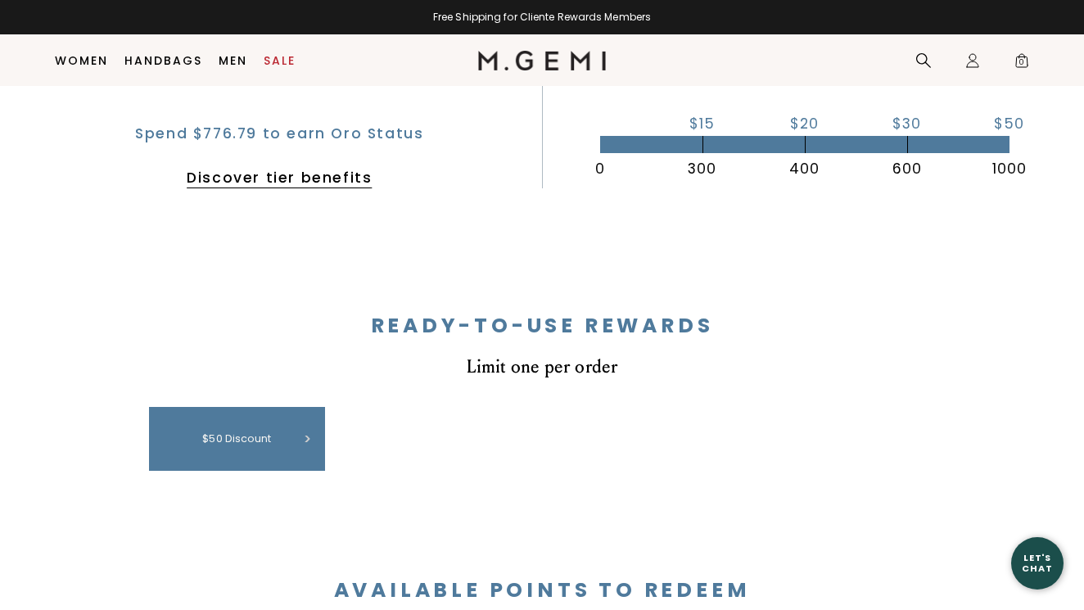
scroll to position [570, 0]
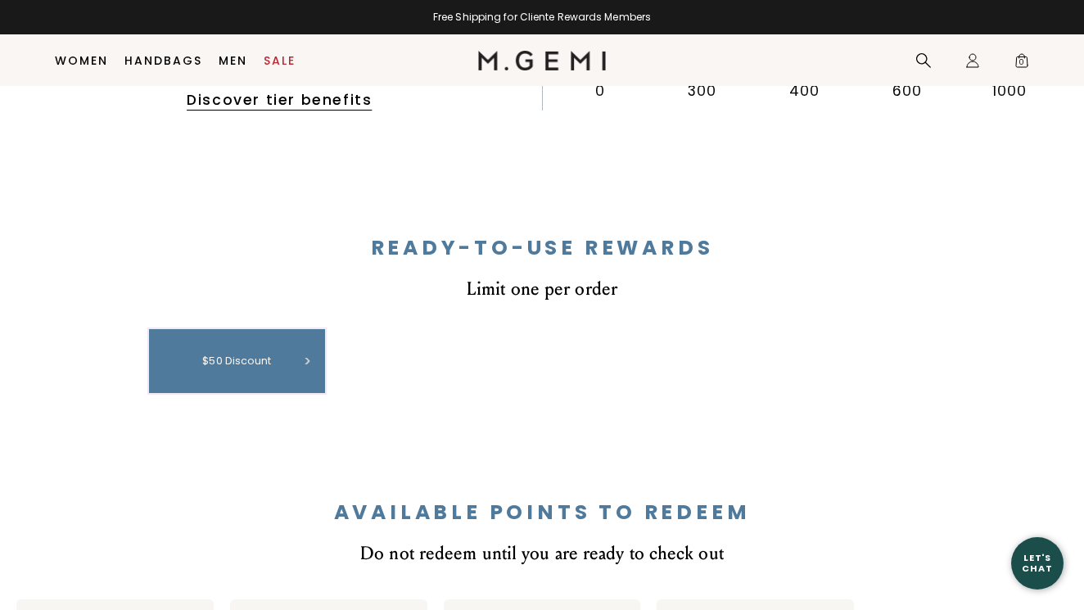
click at [293, 357] on div "$50 discount" at bounding box center [237, 360] width 160 height 47
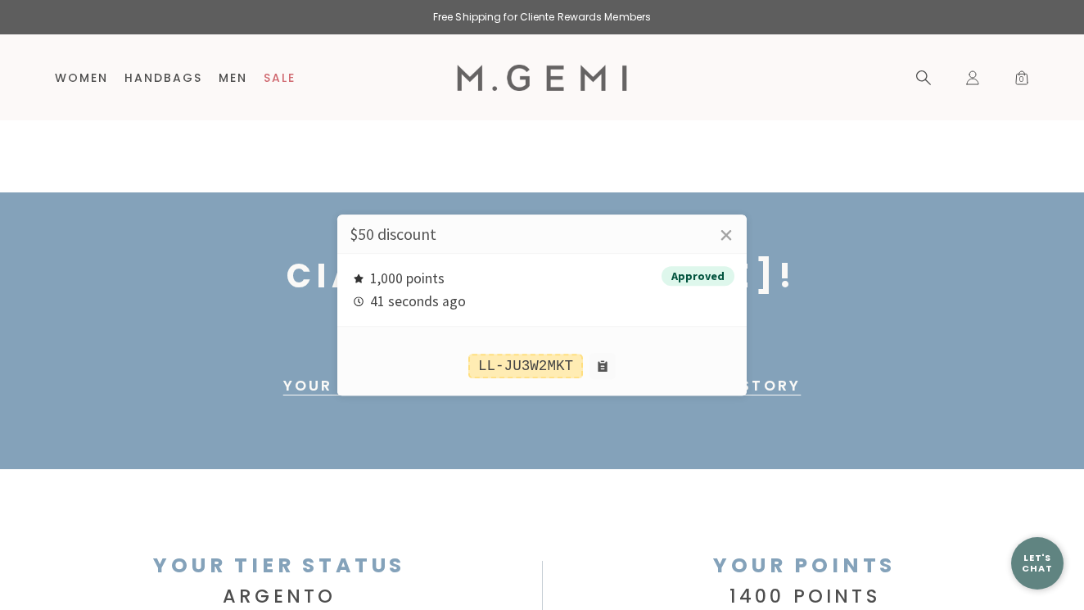
scroll to position [0, 0]
click at [78, 76] on div at bounding box center [542, 305] width 1084 height 610
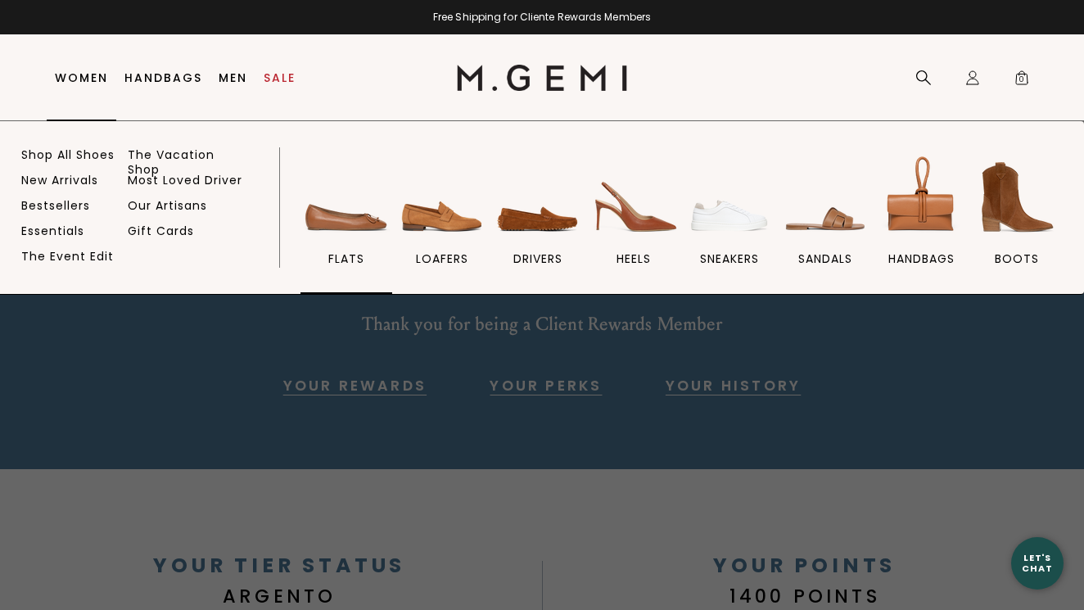
click at [330, 223] on img at bounding box center [346, 197] width 92 height 92
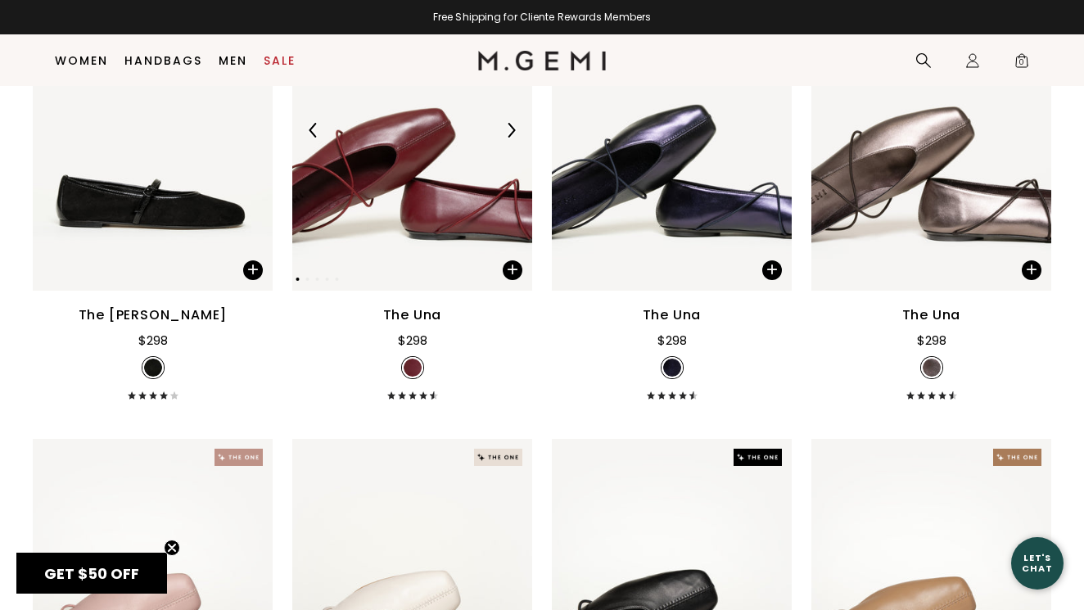
scroll to position [3151, 0]
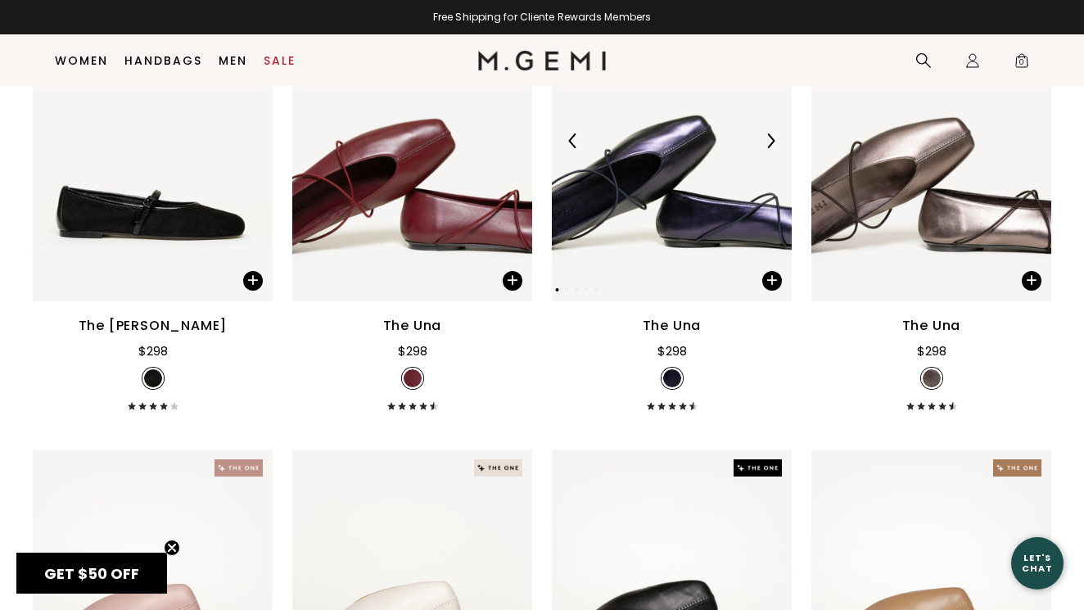
click at [642, 216] on img at bounding box center [672, 141] width 240 height 320
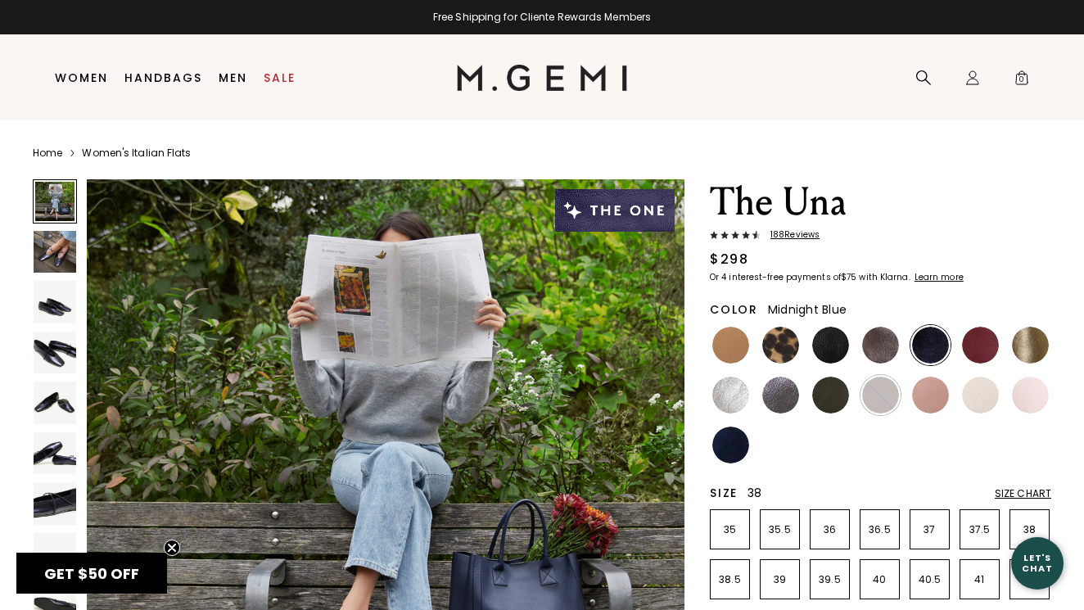
click at [1028, 517] on li "38" at bounding box center [1029, 529] width 40 height 40
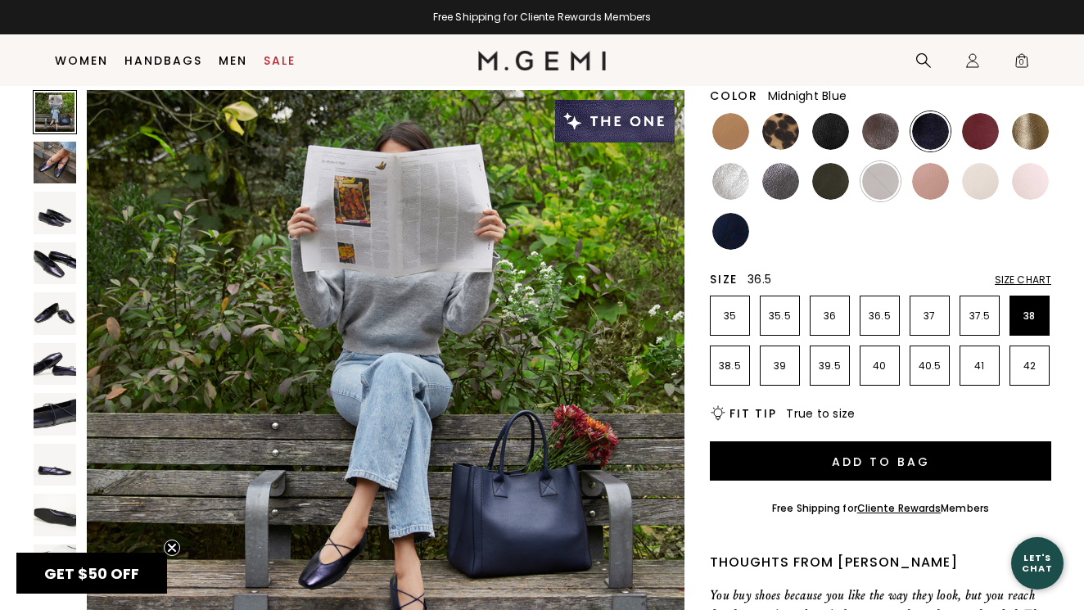
scroll to position [187, 0]
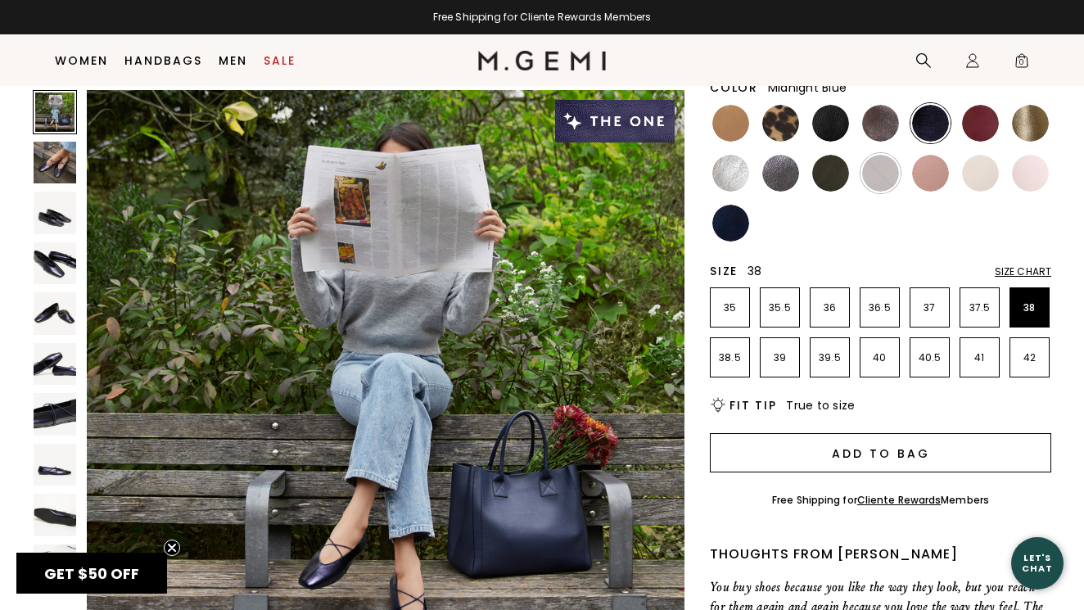
click at [876, 449] on button "Add to Bag" at bounding box center [880, 452] width 341 height 39
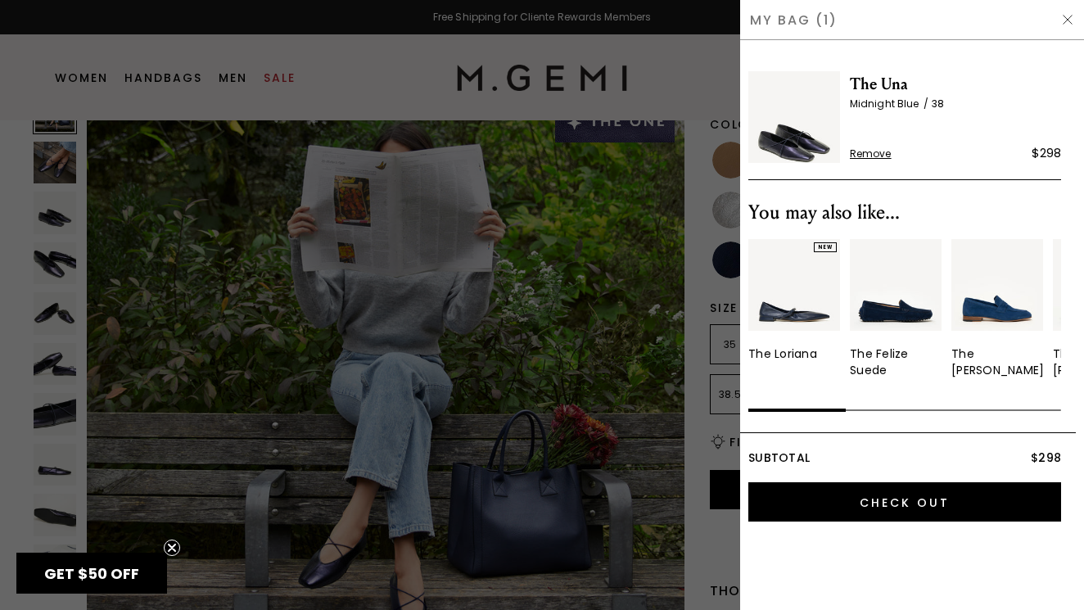
scroll to position [0, 0]
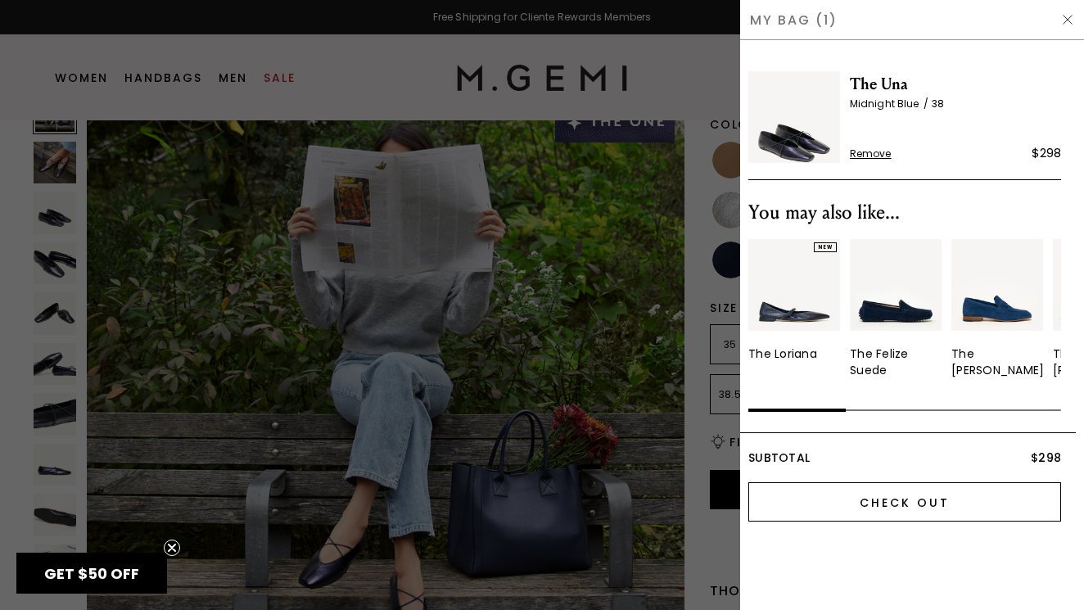
click at [860, 506] on input "Check Out" at bounding box center [904, 501] width 313 height 39
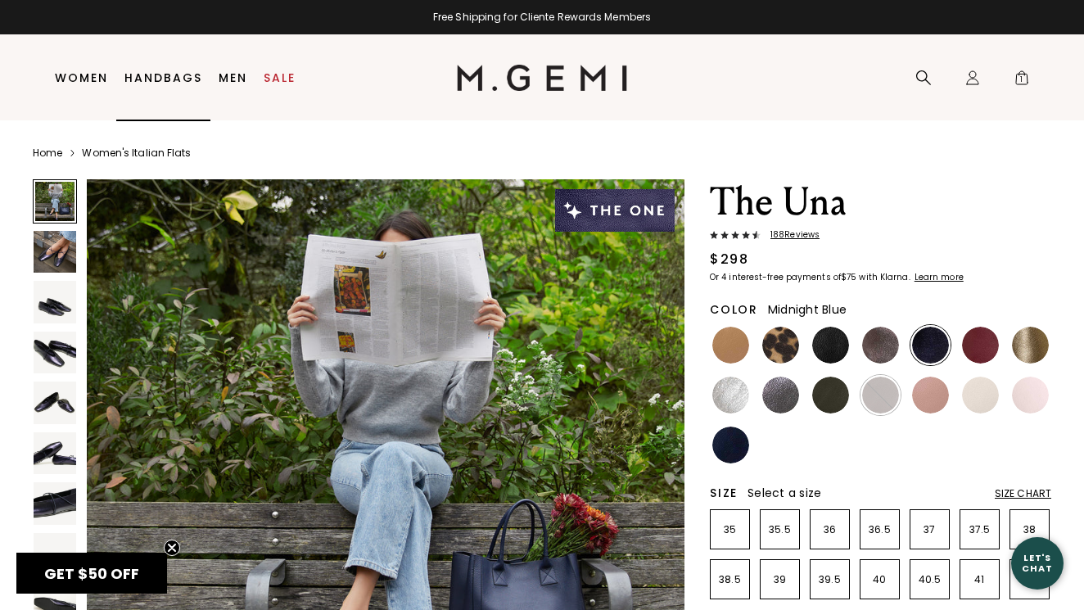
click at [154, 77] on link "Handbags" at bounding box center [163, 77] width 78 height 13
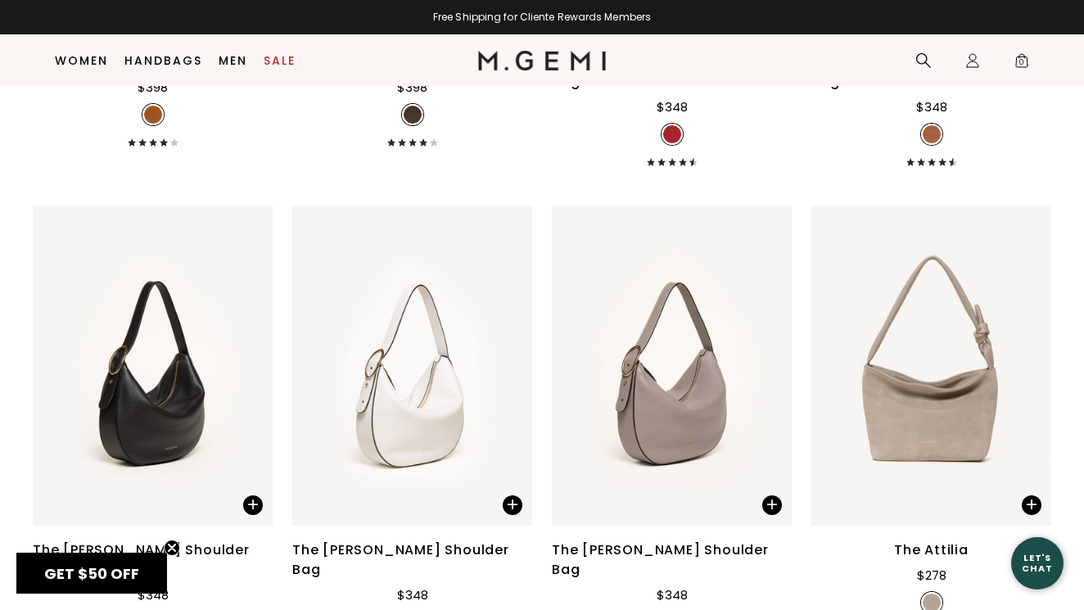
scroll to position [1518, 0]
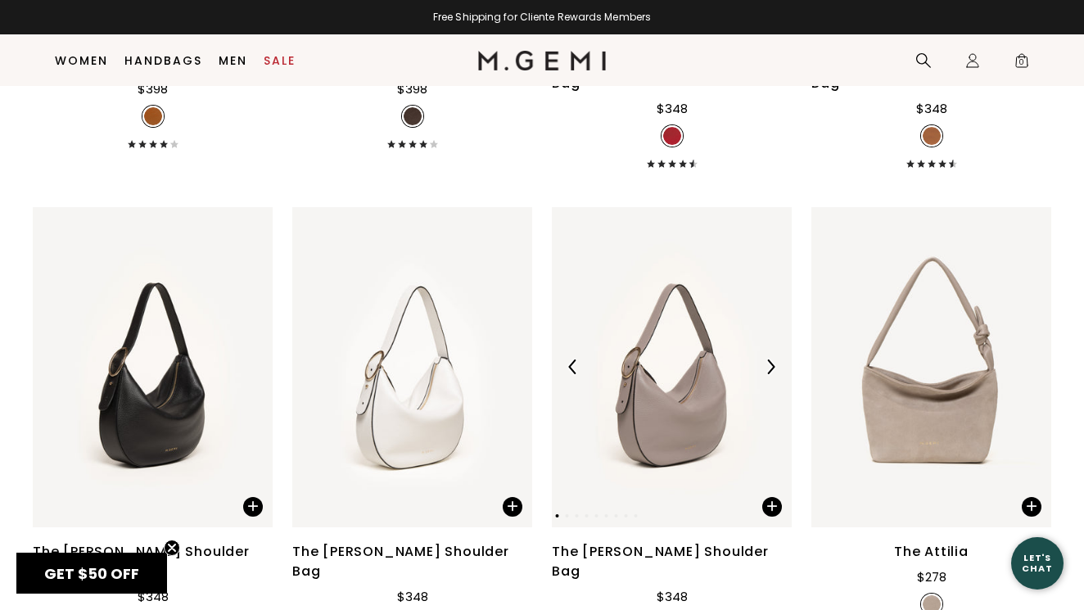
click at [650, 378] on div at bounding box center [672, 367] width 240 height 26
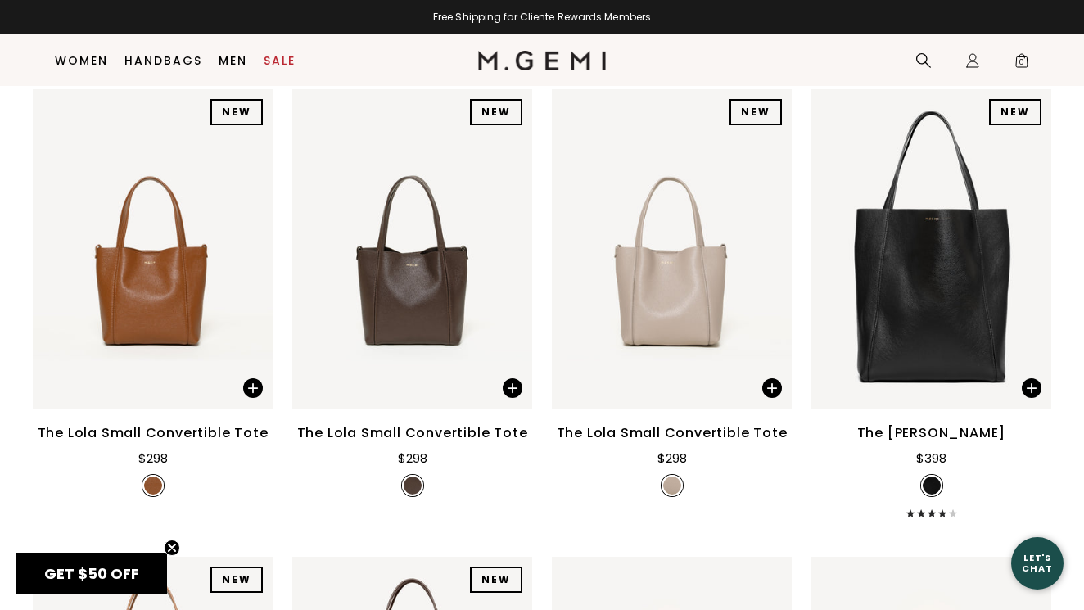
scroll to position [670, 0]
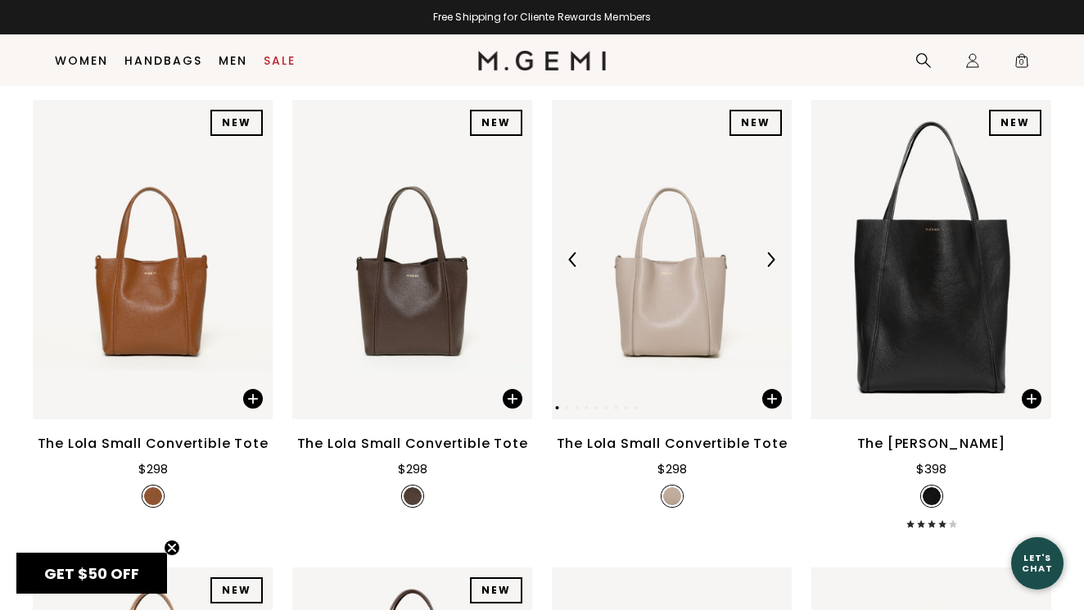
click at [679, 312] on img at bounding box center [672, 260] width 240 height 320
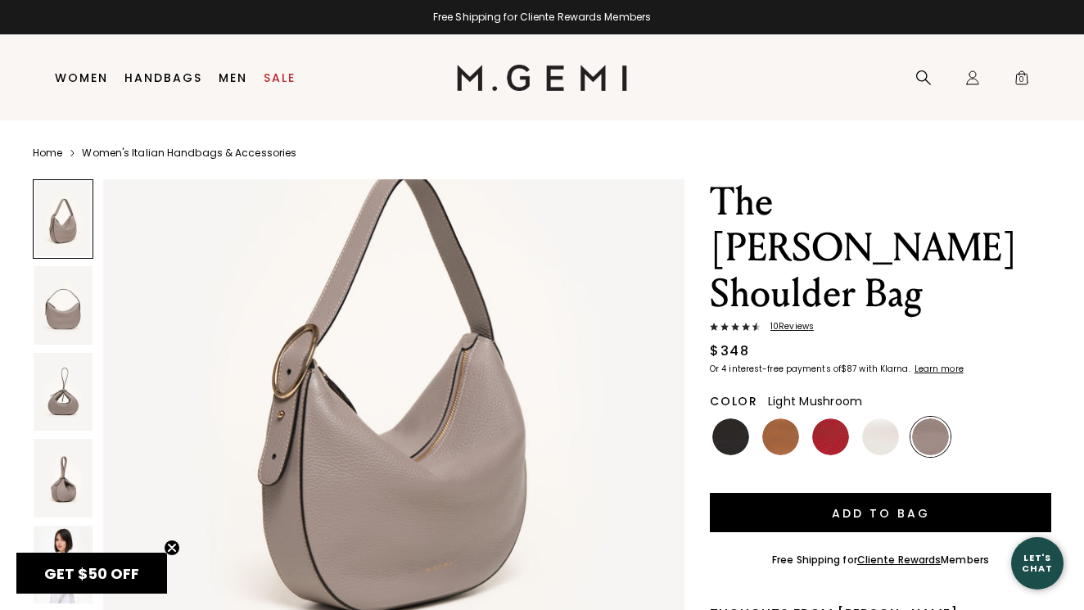
scroll to position [195, 0]
click at [71, 316] on img at bounding box center [63, 305] width 59 height 78
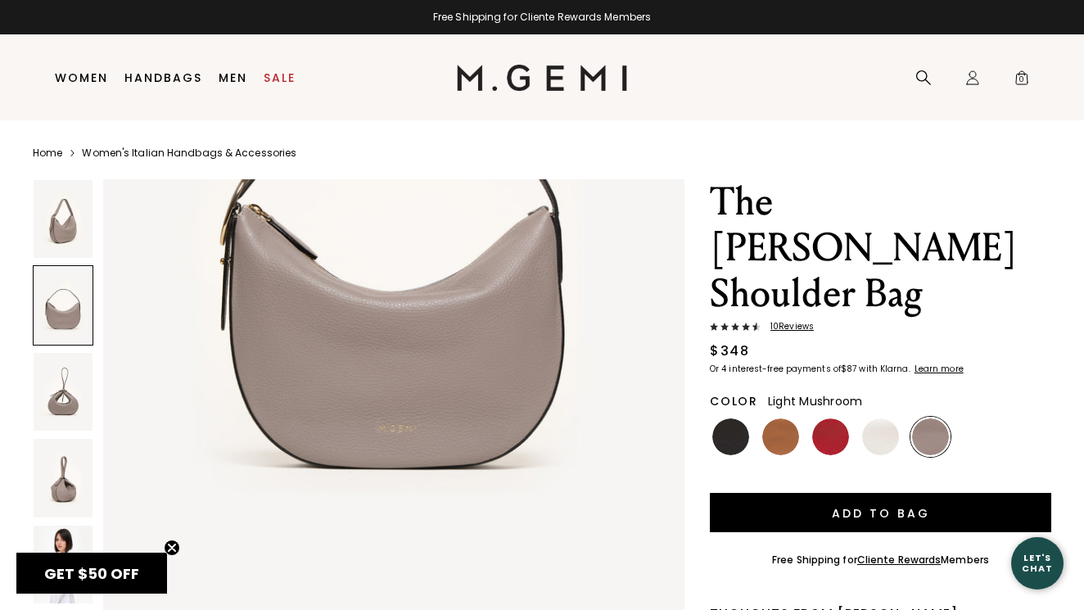
scroll to position [1119, 0]
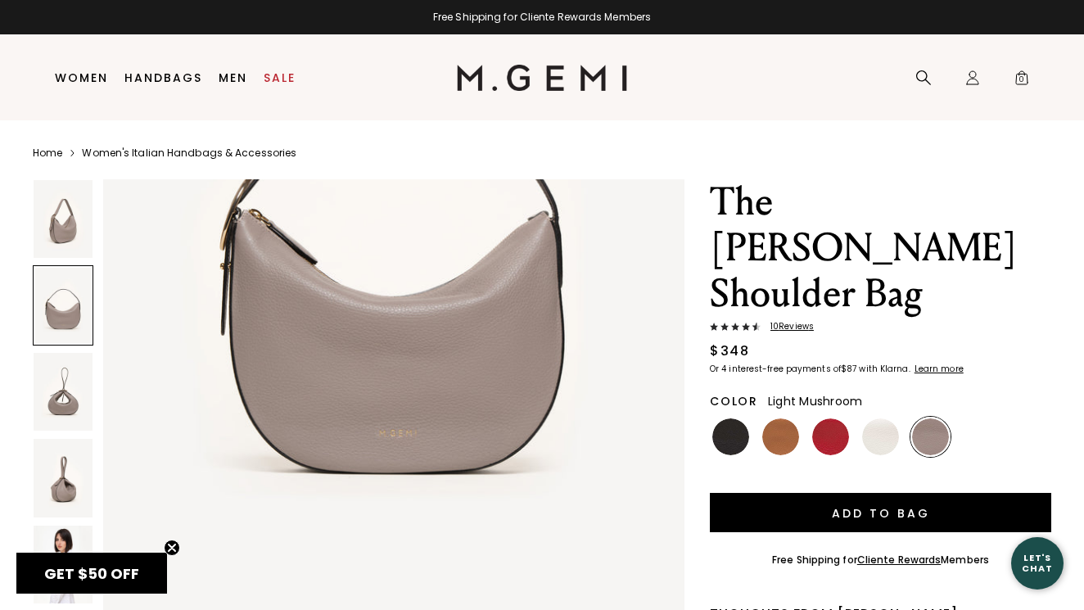
click at [65, 411] on img at bounding box center [63, 392] width 59 height 78
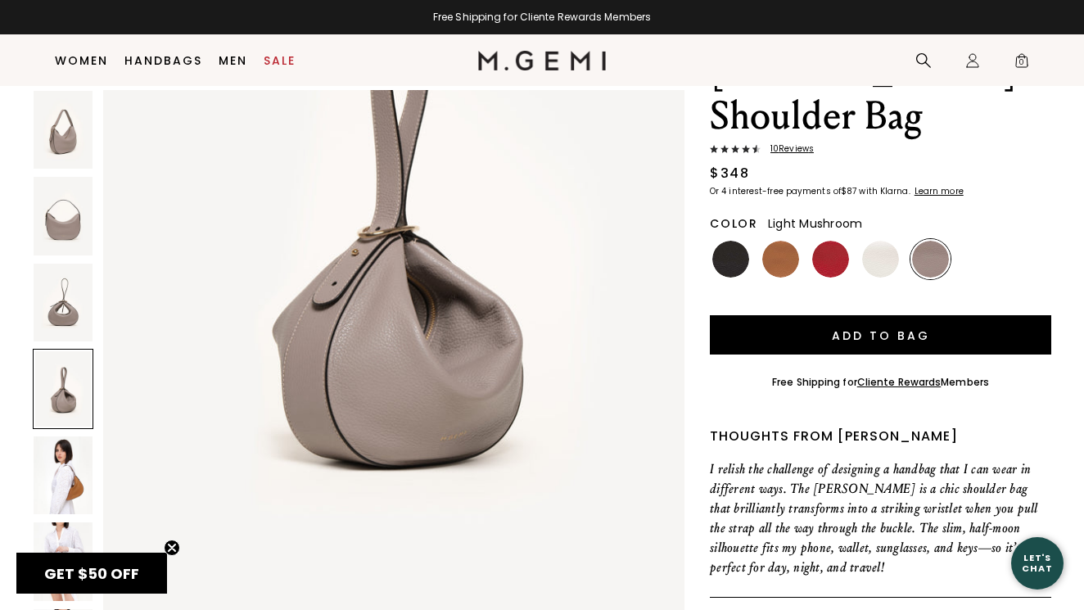
scroll to position [149, 0]
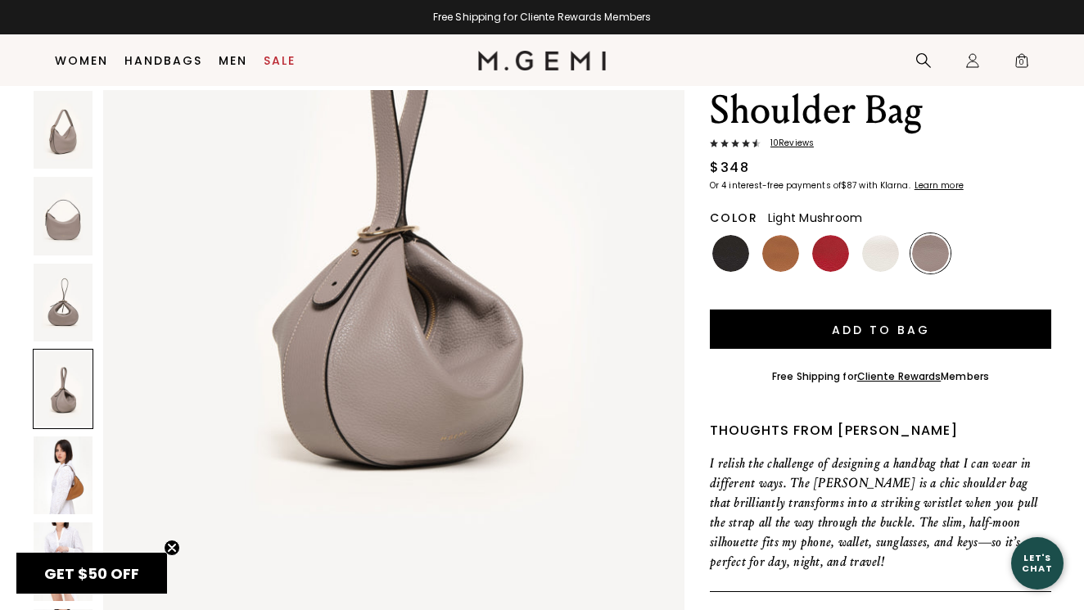
click at [65, 476] on img at bounding box center [63, 475] width 59 height 78
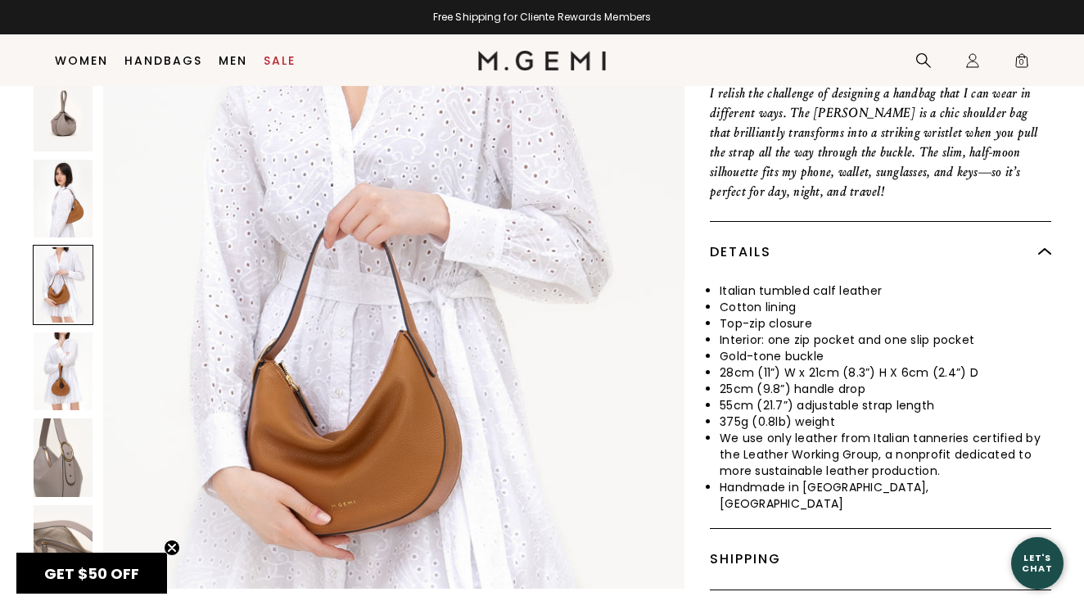
scroll to position [522, 0]
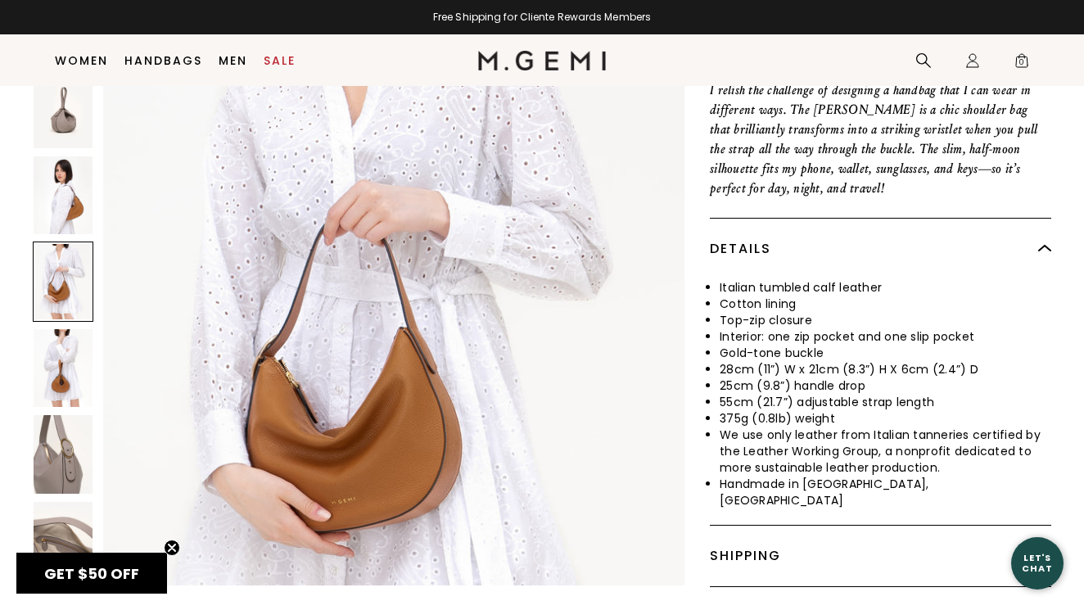
click at [49, 329] on img at bounding box center [63, 368] width 59 height 78
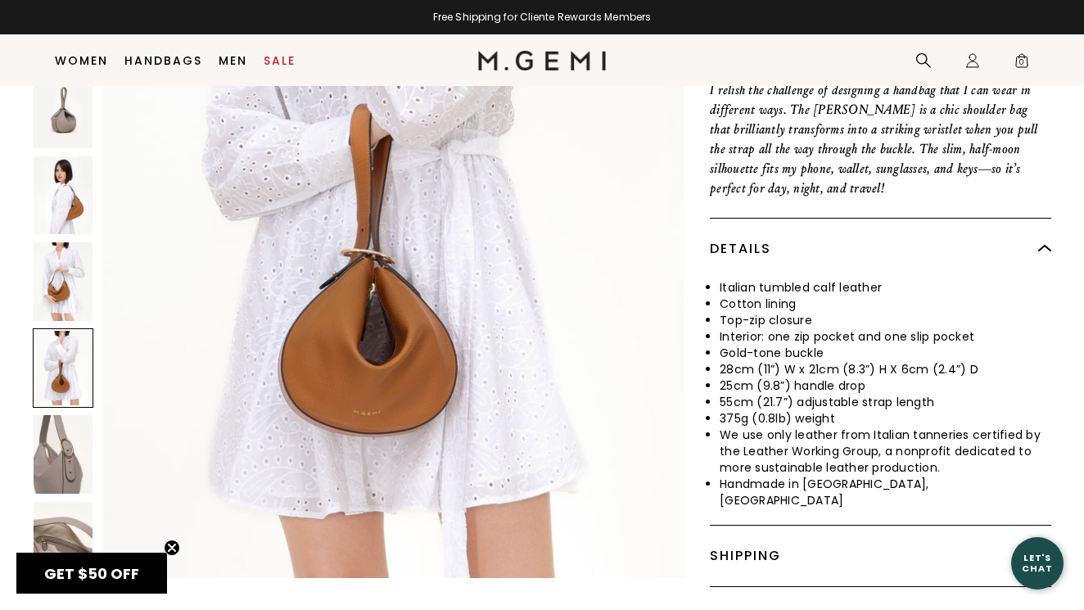
scroll to position [4770, 0]
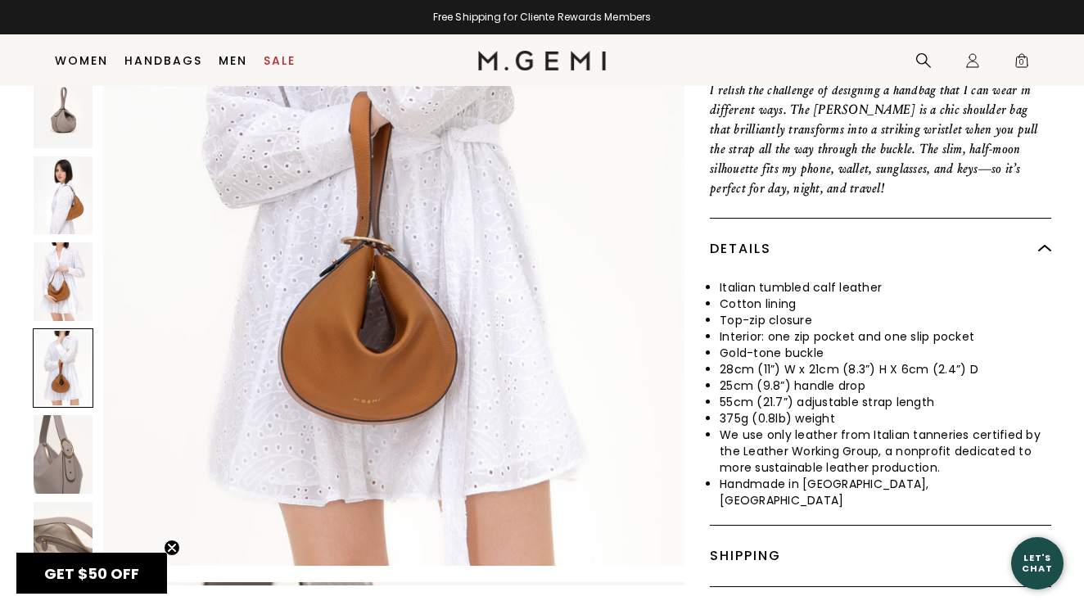
click at [42, 416] on img at bounding box center [63, 455] width 59 height 78
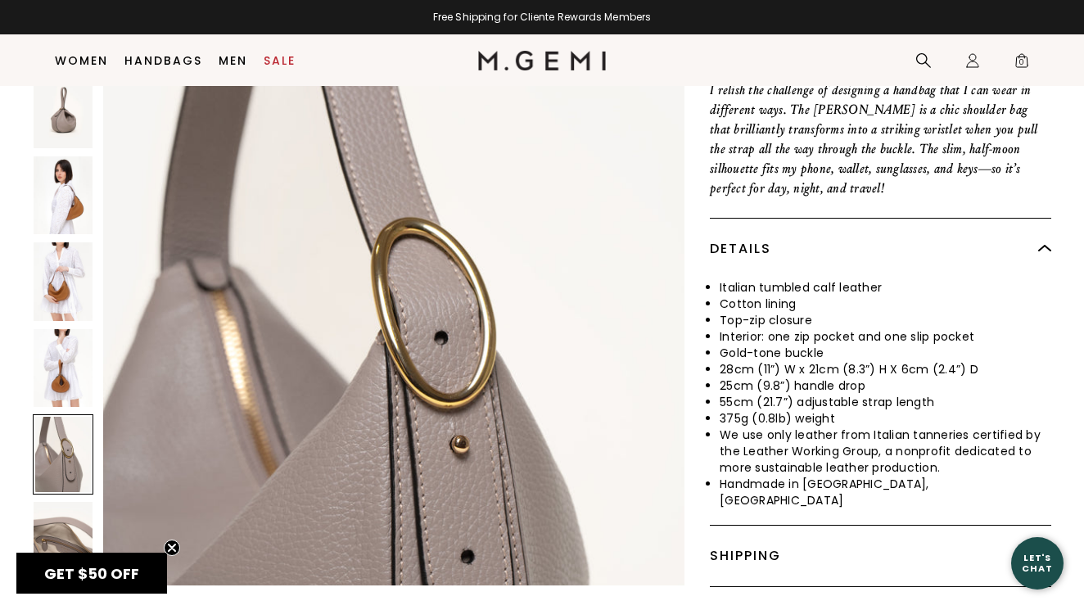
scroll to position [5361, 0]
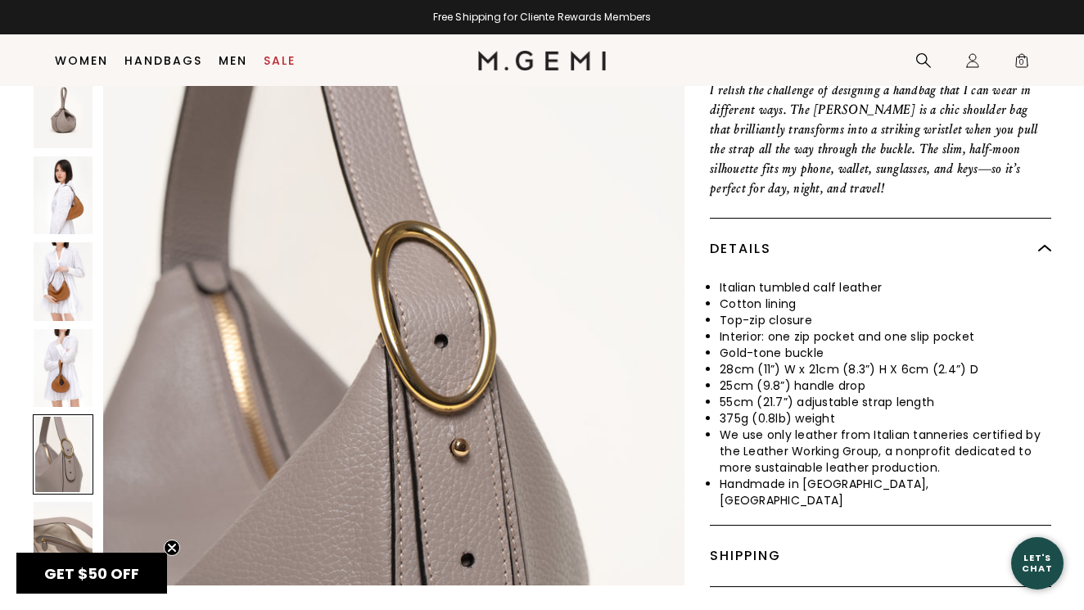
click at [48, 502] on img at bounding box center [63, 541] width 59 height 78
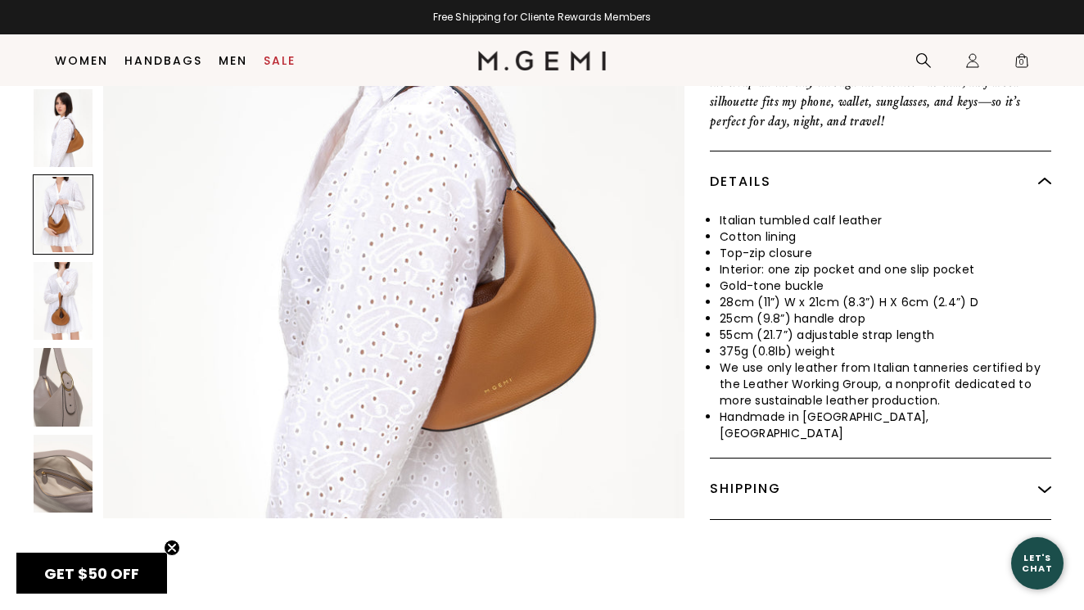
scroll to position [2743, 0]
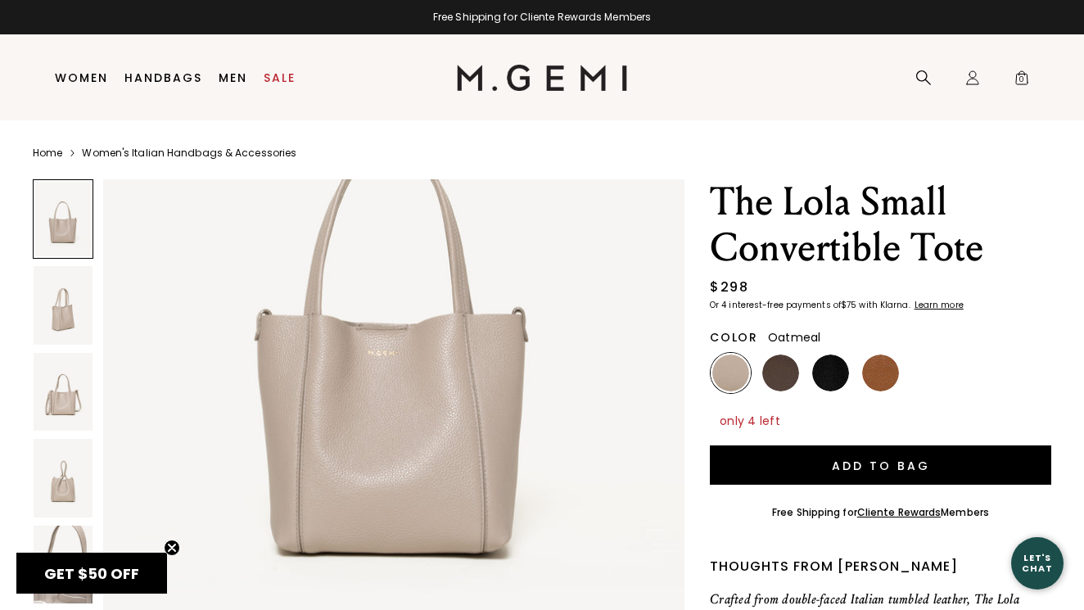
click at [60, 316] on img at bounding box center [63, 305] width 59 height 78
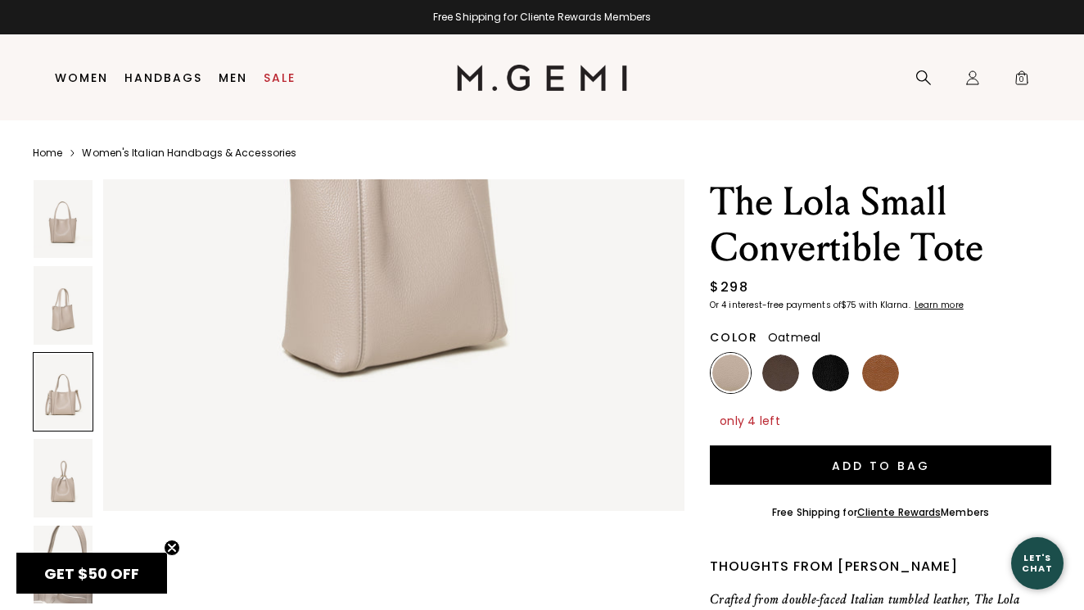
scroll to position [1228, 0]
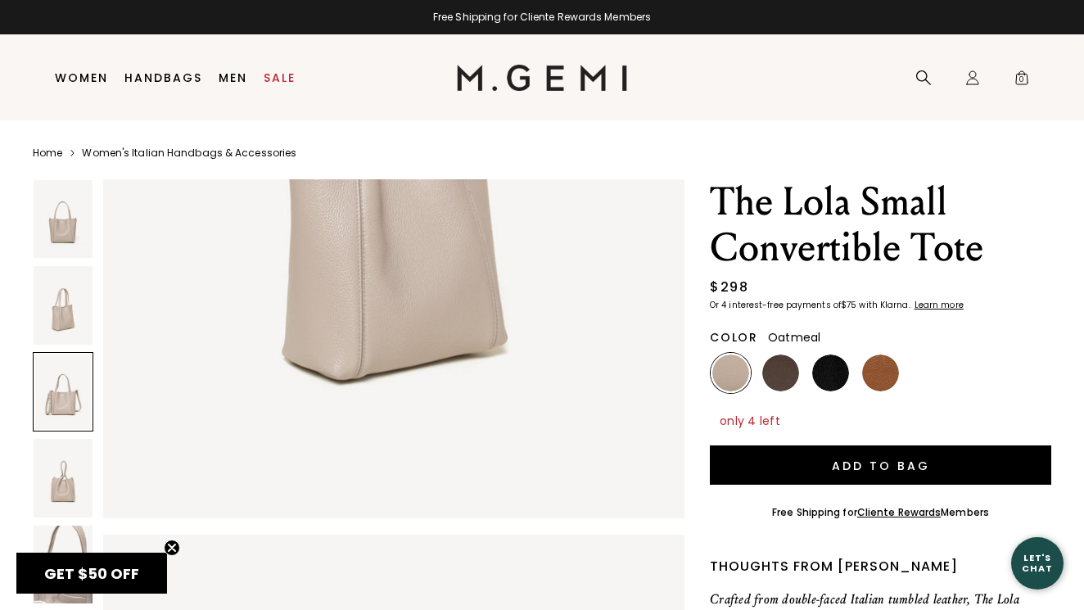
click at [61, 486] on img at bounding box center [63, 478] width 59 height 78
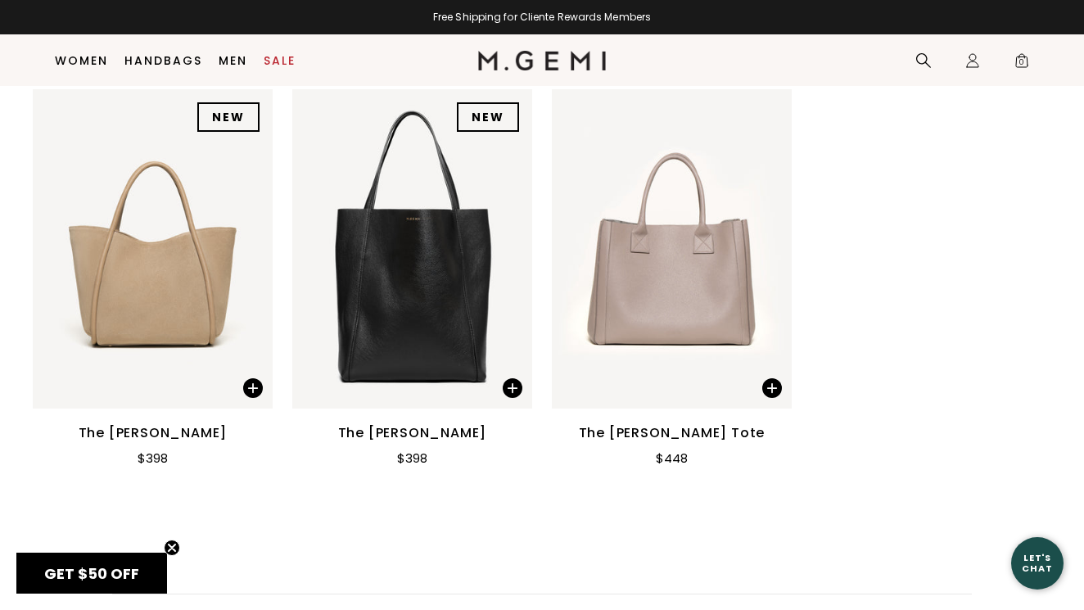
scroll to position [2306, 0]
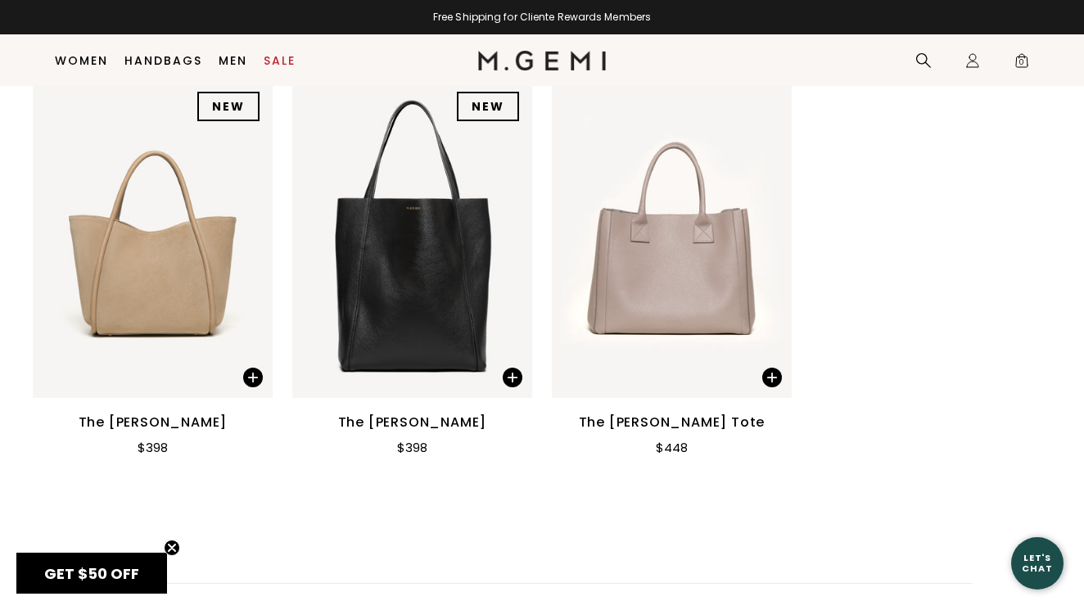
click at [191, 289] on img at bounding box center [153, 239] width 240 height 320
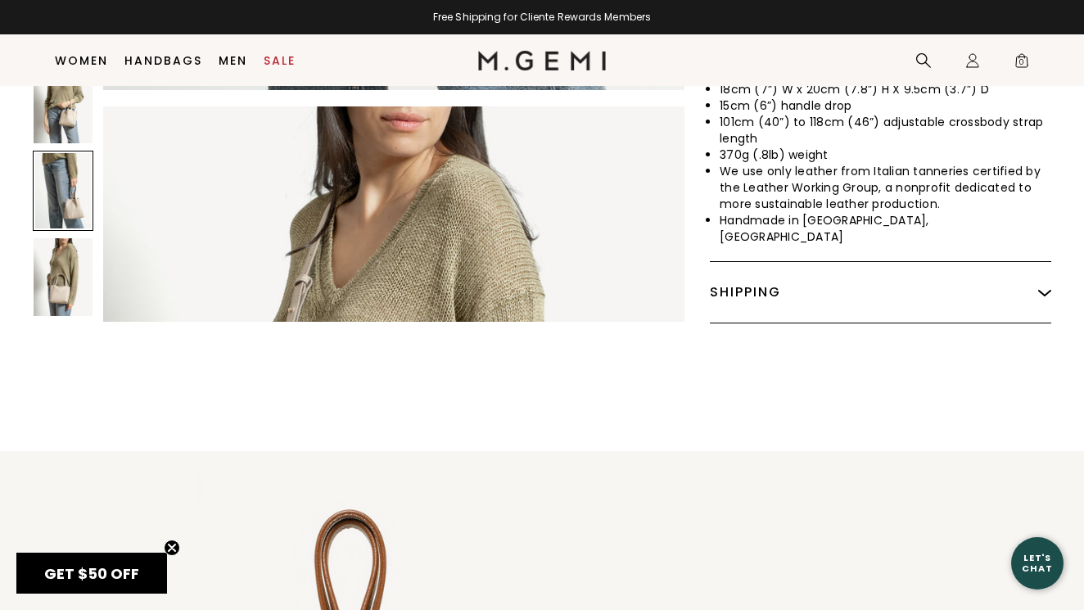
scroll to position [5727, 0]
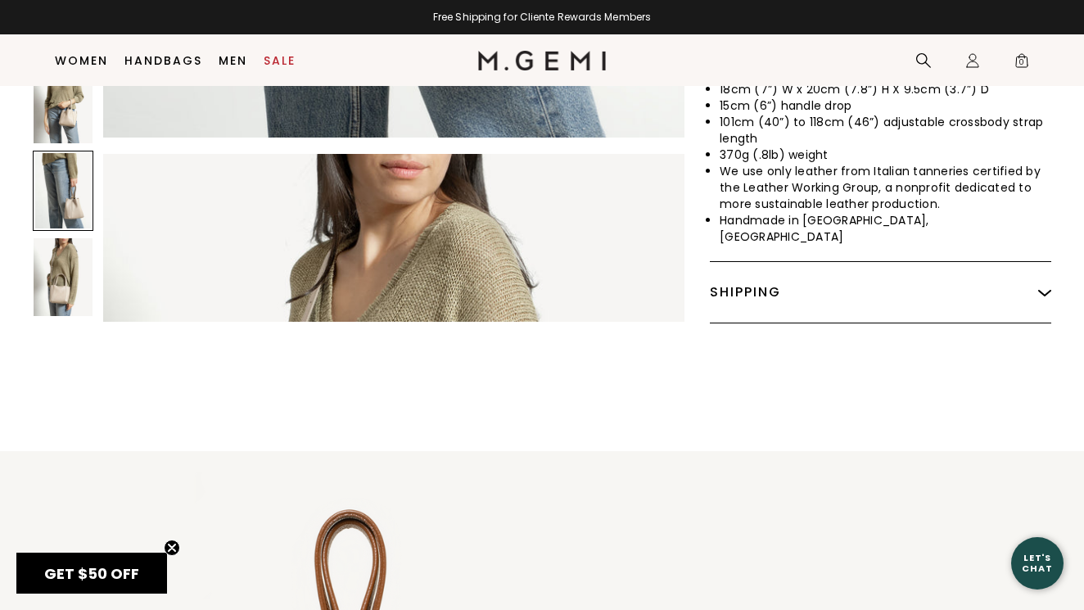
click at [61, 242] on img at bounding box center [63, 277] width 59 height 78
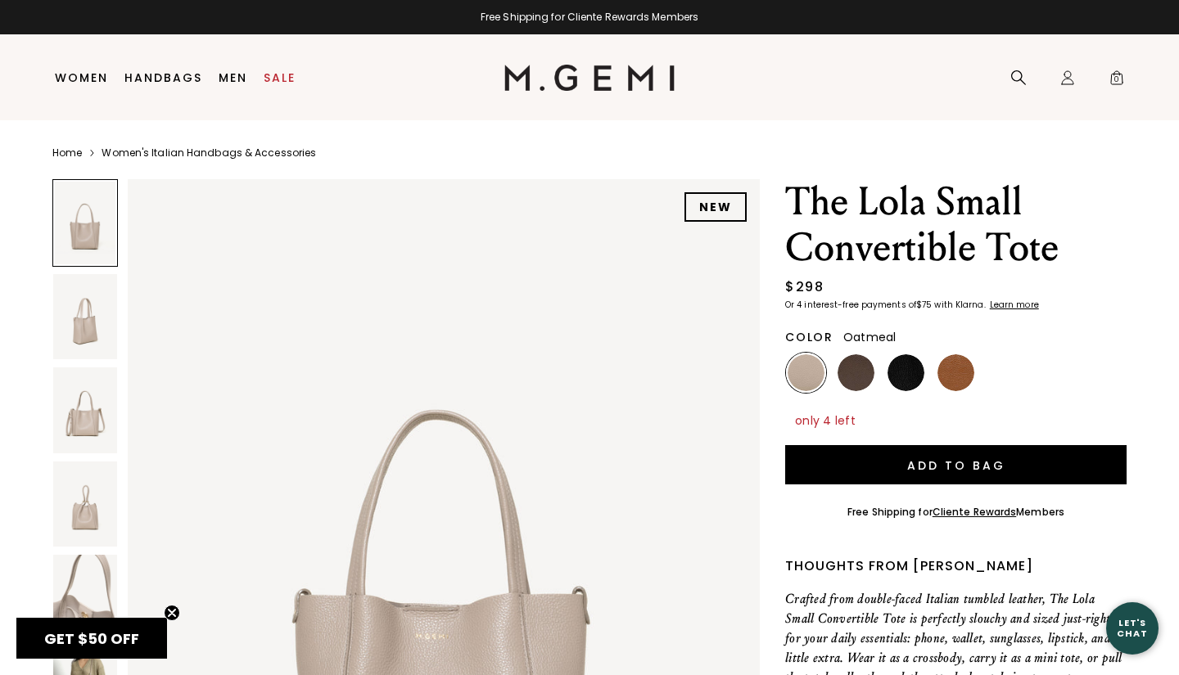
scroll to position [0, 0]
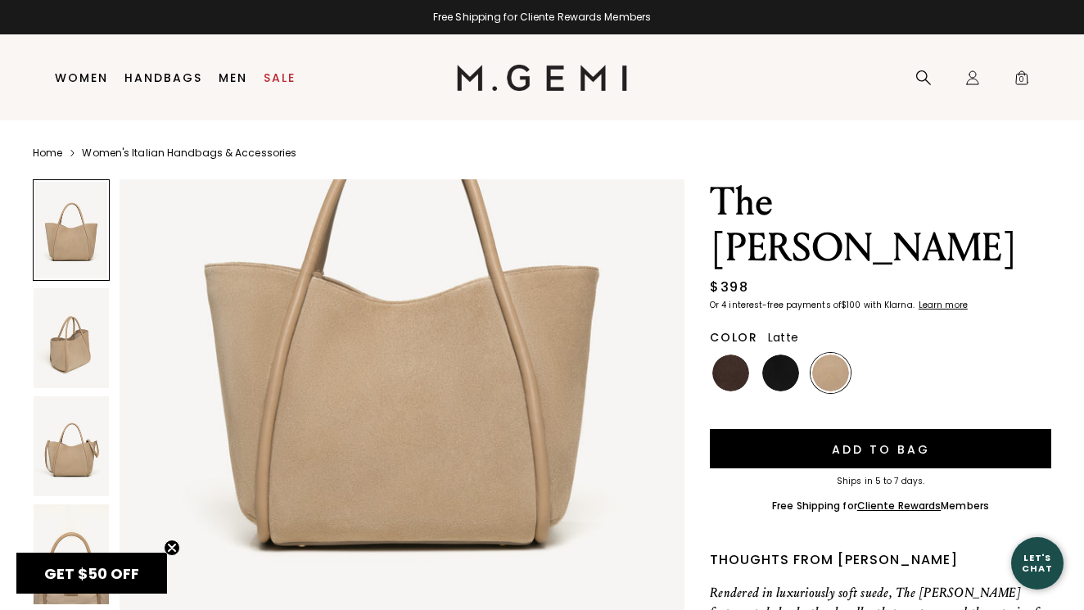
scroll to position [241, 0]
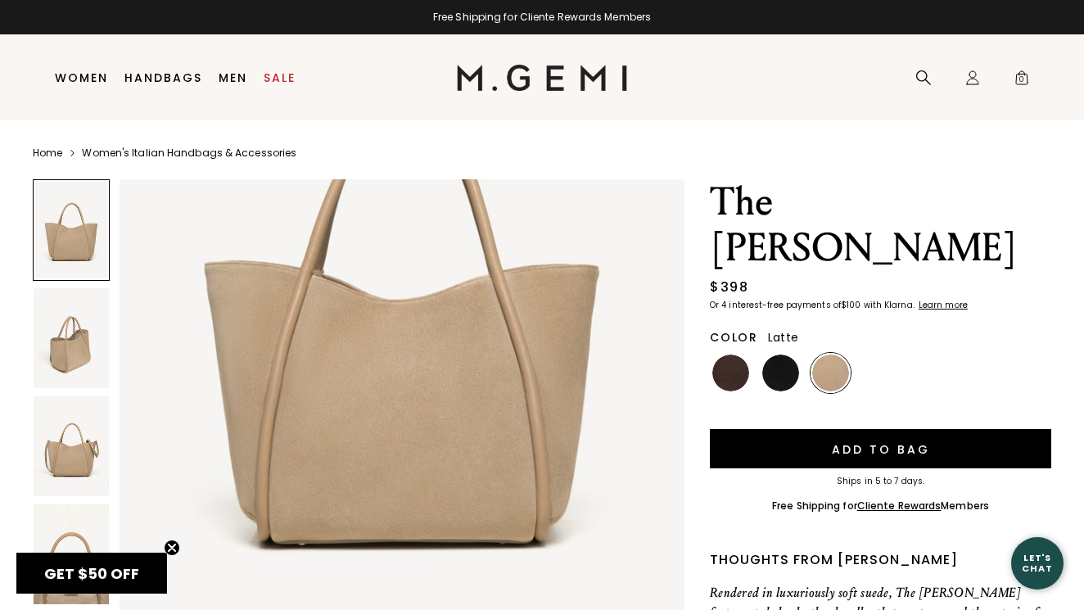
click at [67, 336] on img at bounding box center [71, 338] width 75 height 100
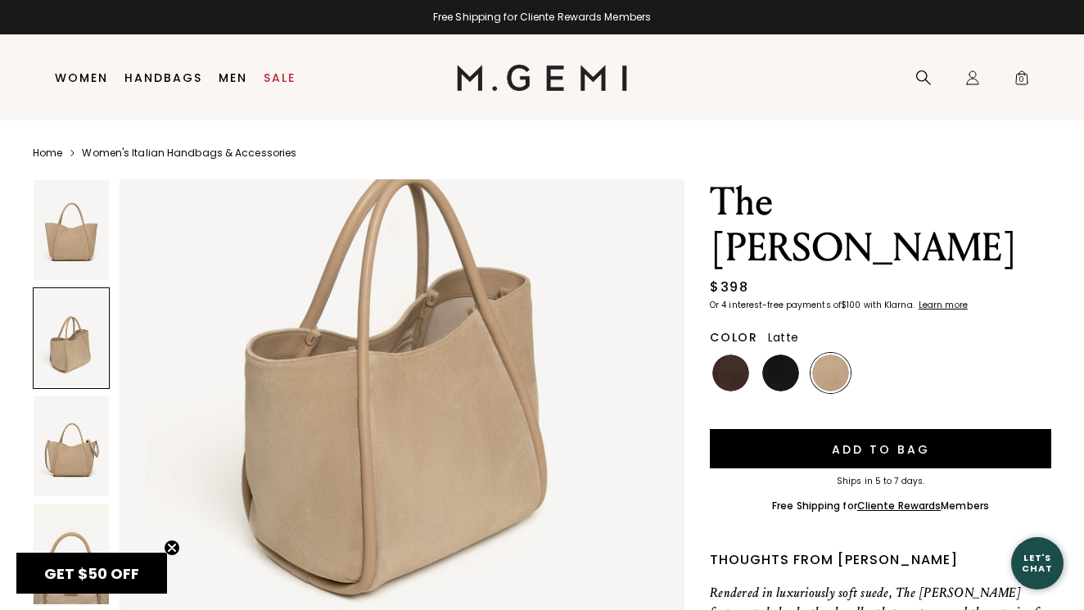
scroll to position [984, 0]
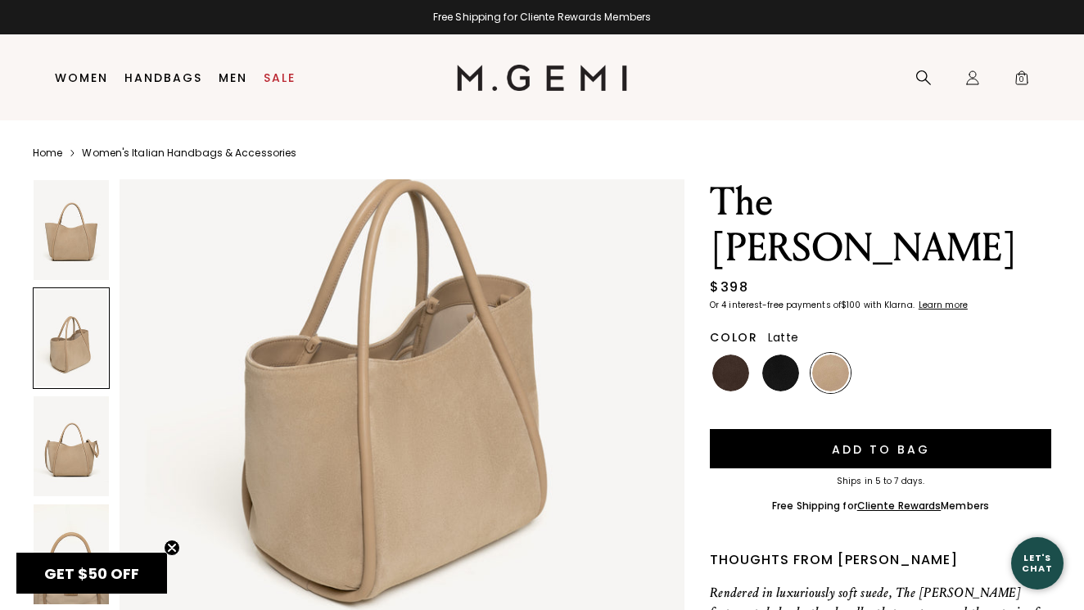
click at [83, 471] on img at bounding box center [71, 446] width 75 height 100
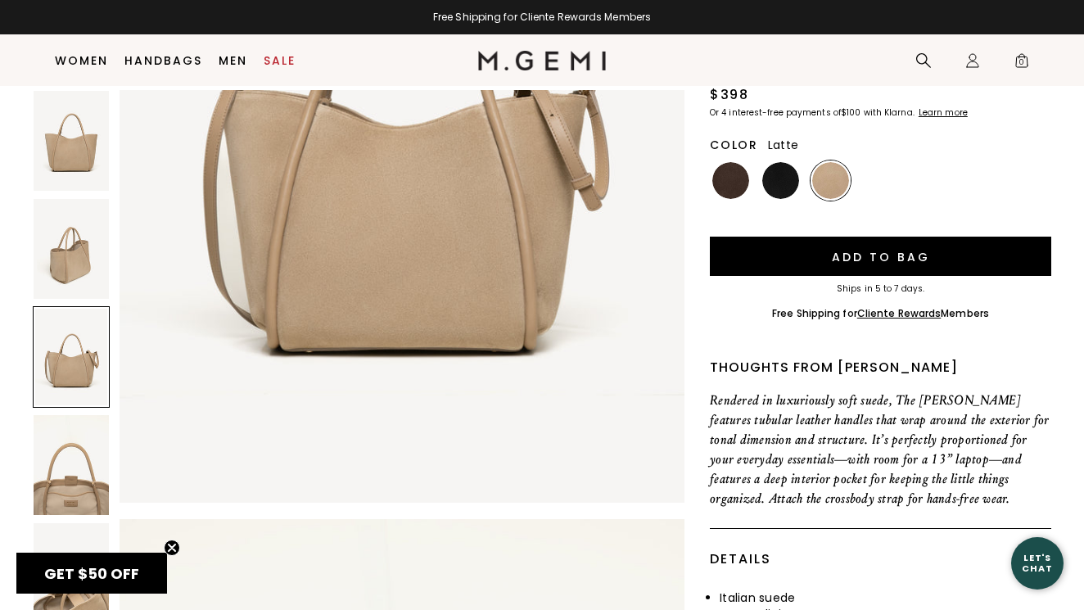
scroll to position [161, 0]
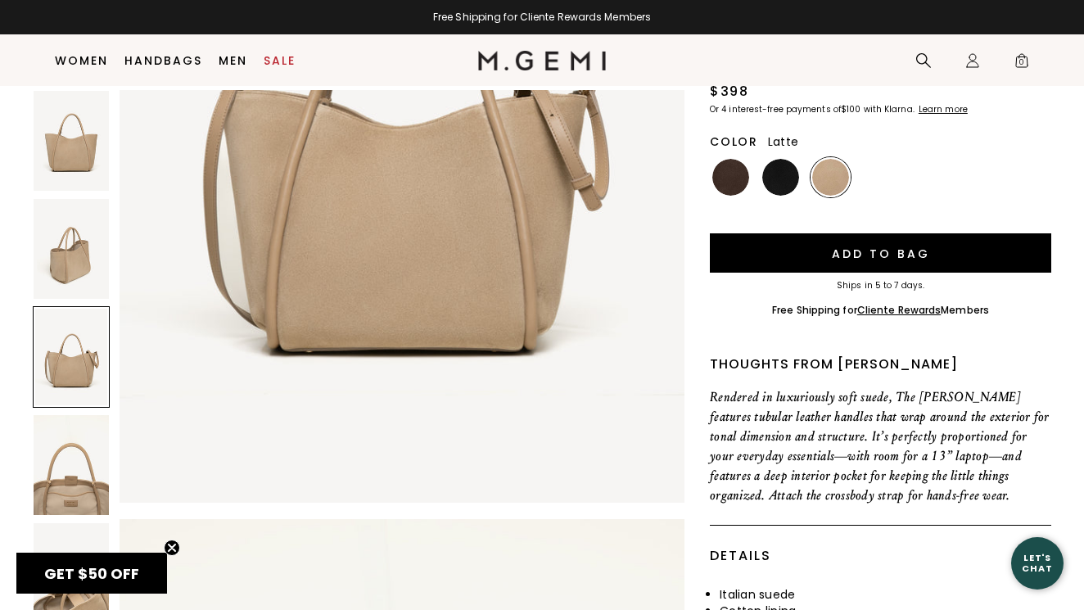
click at [76, 498] on img at bounding box center [71, 465] width 75 height 100
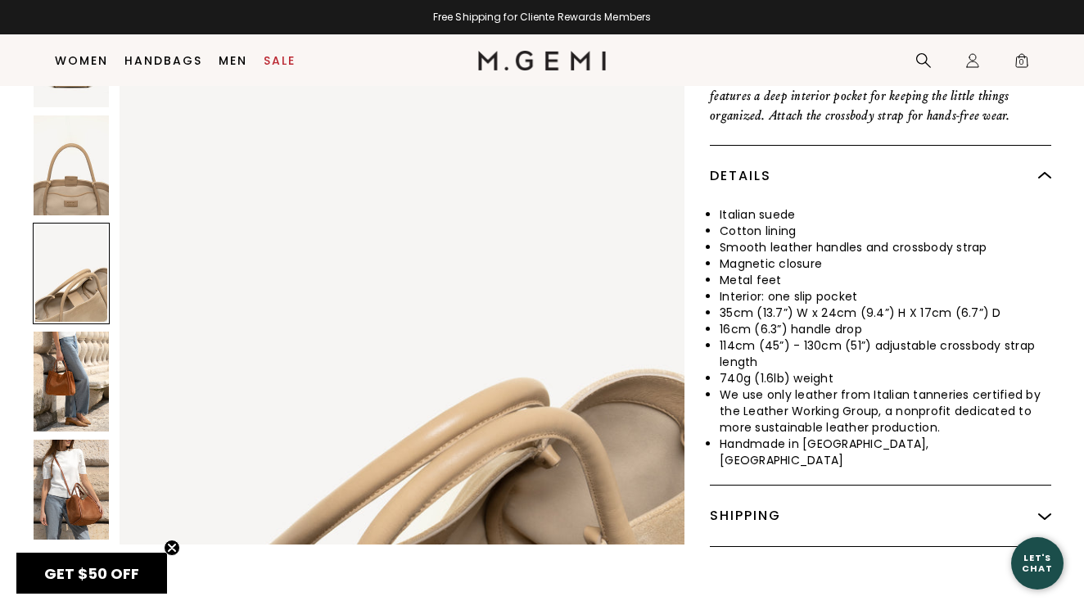
scroll to position [542, 0]
click at [67, 331] on img at bounding box center [71, 381] width 75 height 100
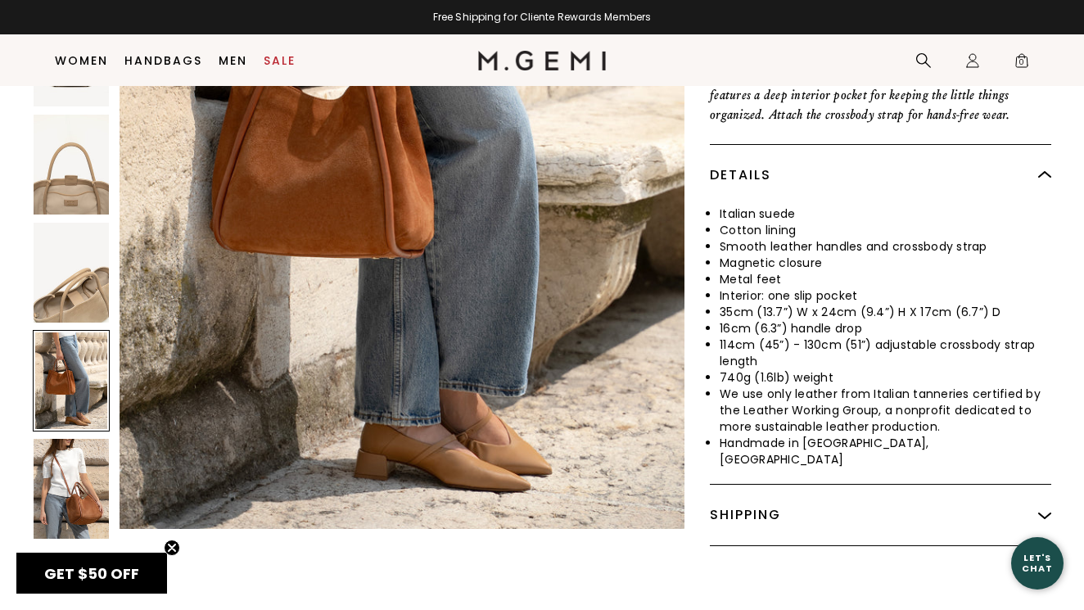
scroll to position [3871, 0]
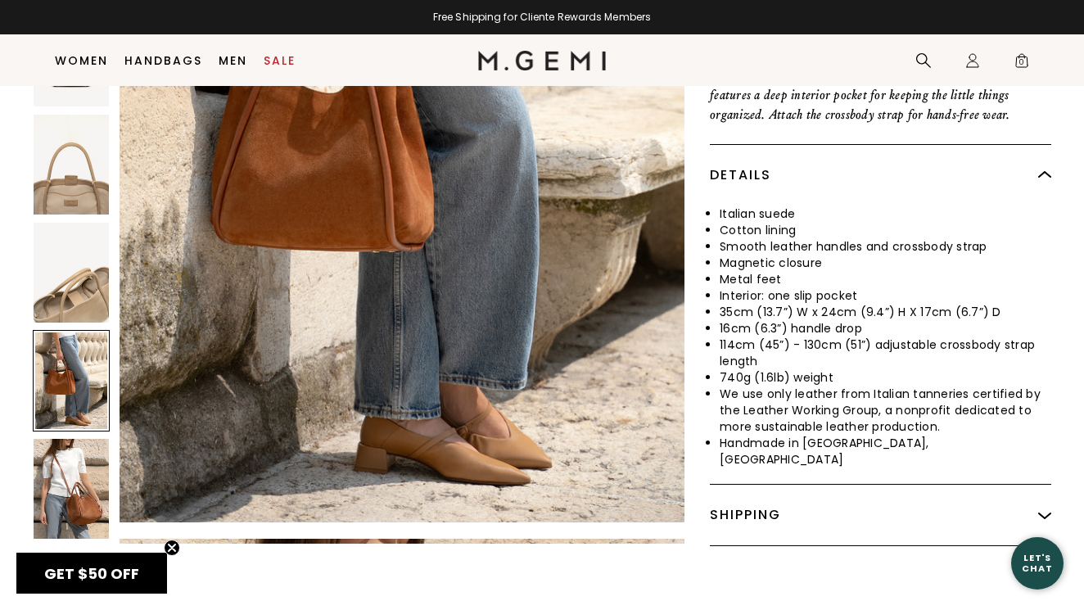
click at [64, 439] on img at bounding box center [71, 489] width 75 height 100
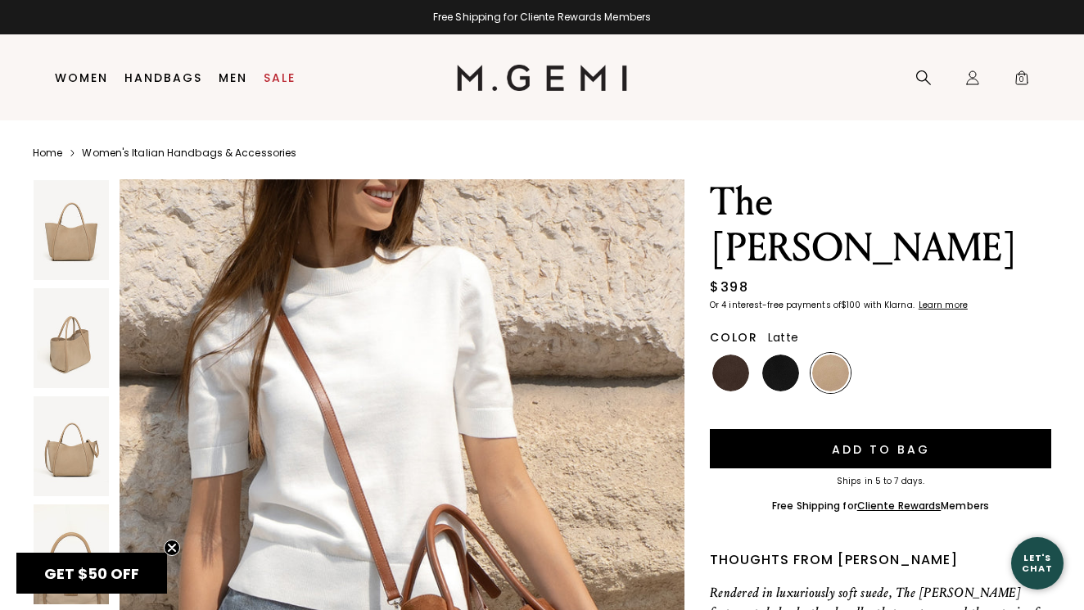
scroll to position [0, 0]
click at [788, 354] on img at bounding box center [780, 372] width 37 height 37
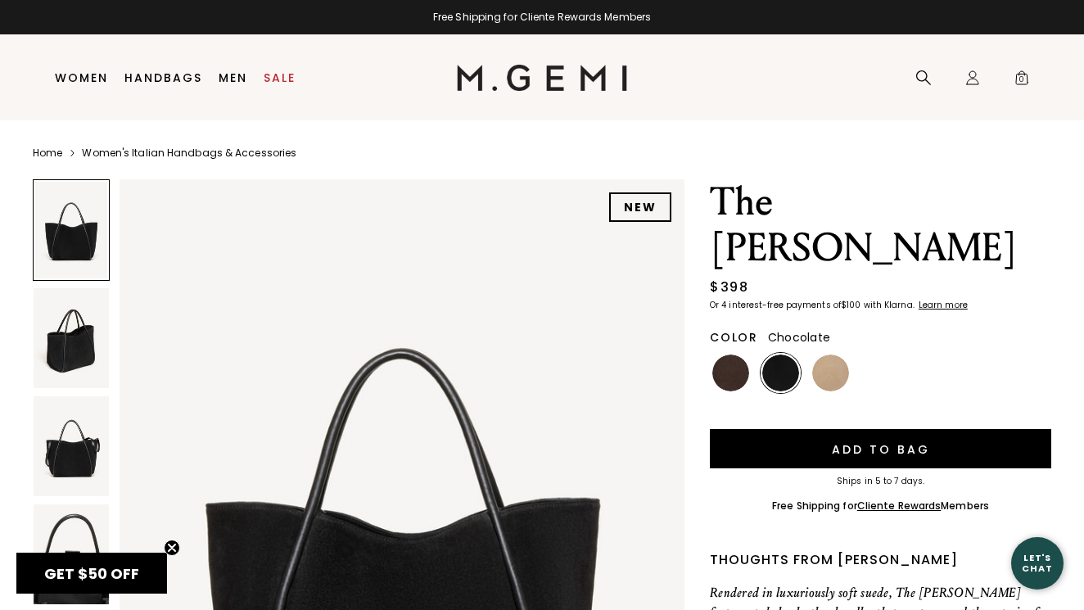
click at [734, 354] on img at bounding box center [730, 372] width 37 height 37
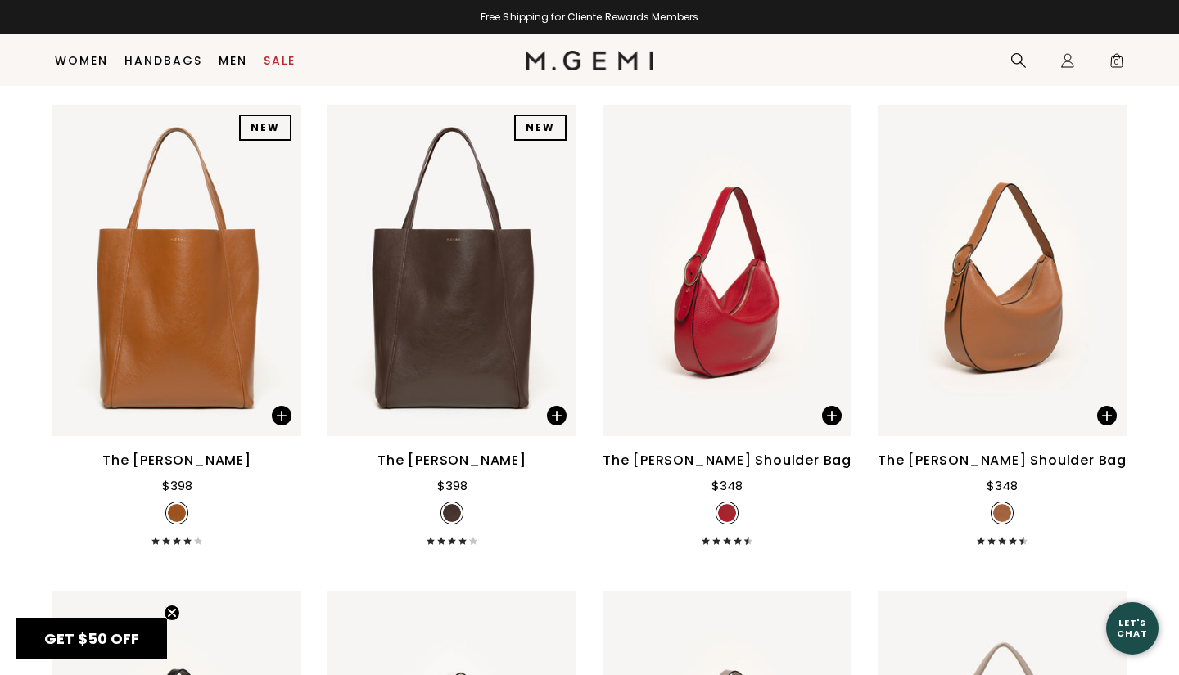
scroll to position [1197, 0]
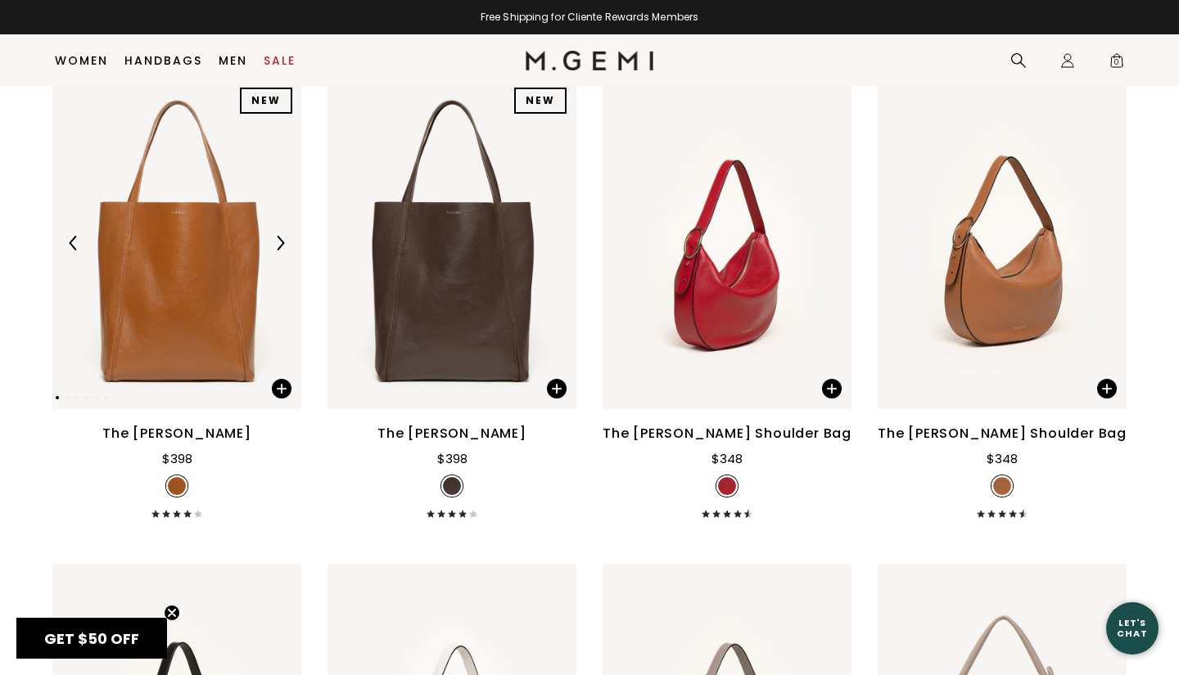
click at [192, 362] on img at bounding box center [177, 244] width 249 height 332
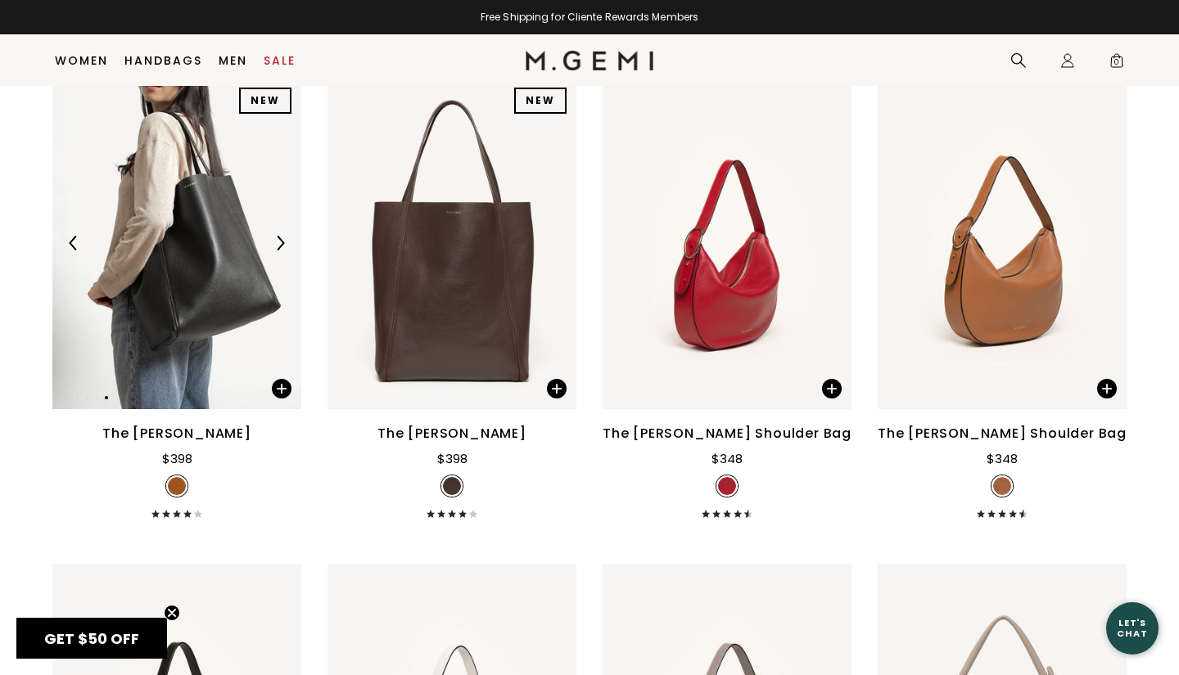
click at [79, 251] on img at bounding box center [73, 243] width 15 height 15
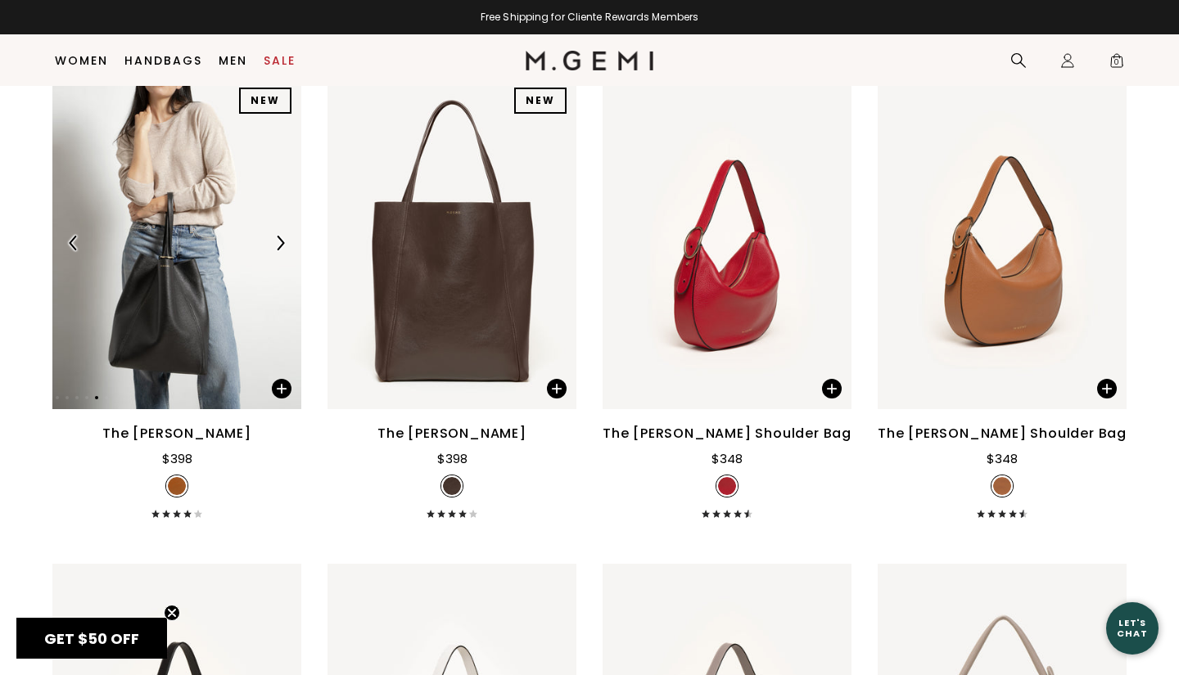
click at [79, 251] on img at bounding box center [73, 243] width 15 height 15
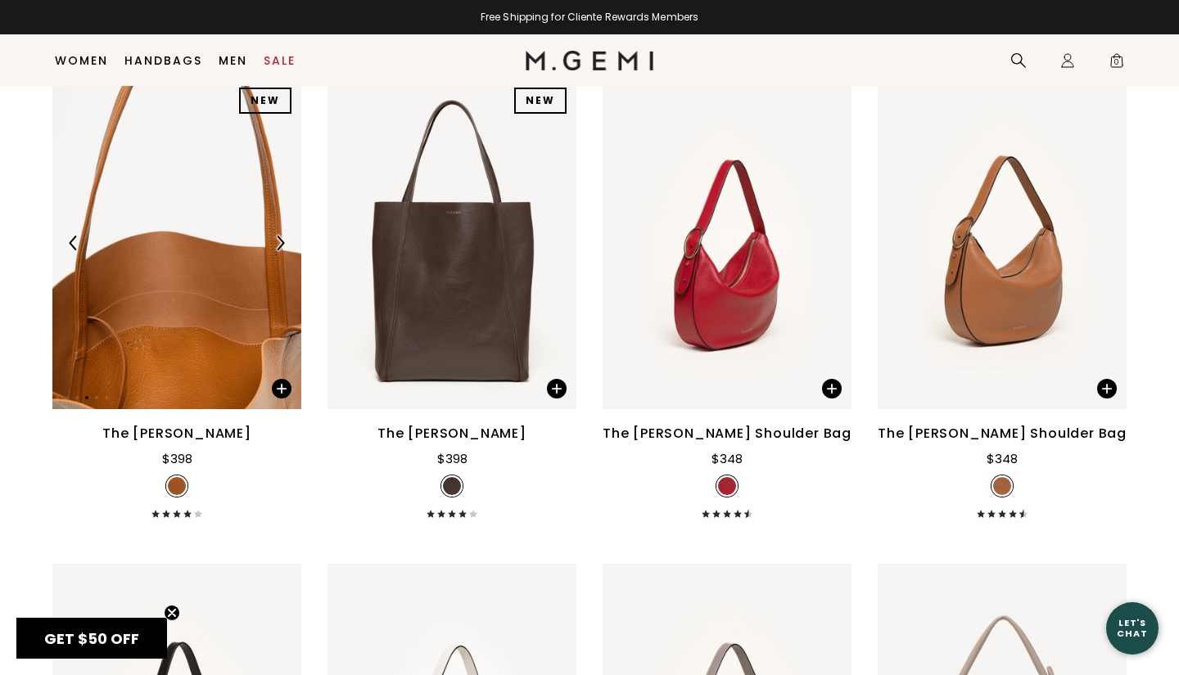
click at [79, 251] on img at bounding box center [73, 243] width 15 height 15
